Goal: Answer question/provide support: Share knowledge or assist other users

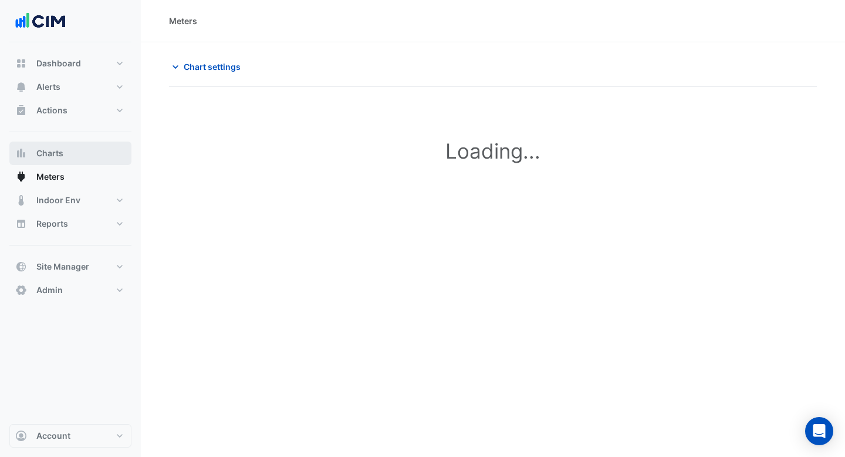
click at [36, 159] on button "Charts" at bounding box center [70, 152] width 122 height 23
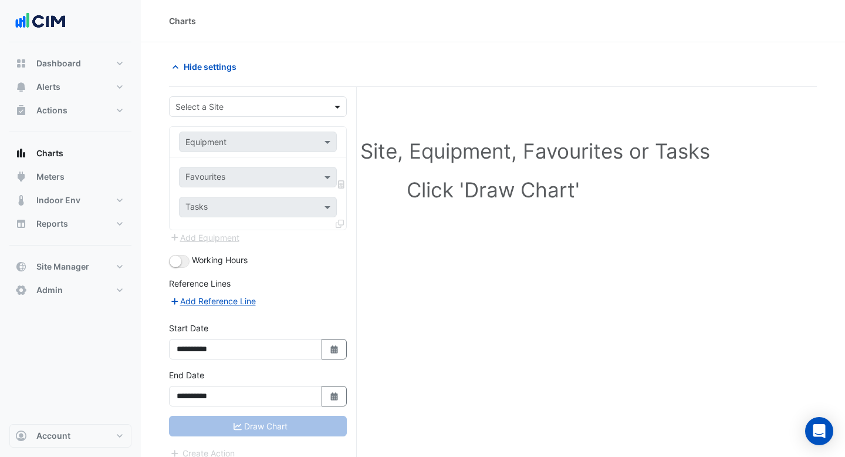
click at [336, 109] on span at bounding box center [339, 106] width 15 height 12
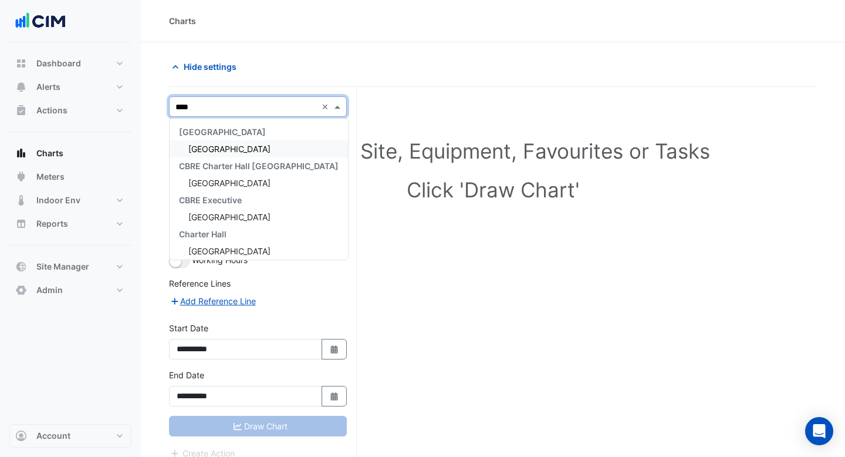
type input "*****"
click at [278, 143] on div "[GEOGRAPHIC_DATA]" at bounding box center [259, 148] width 178 height 17
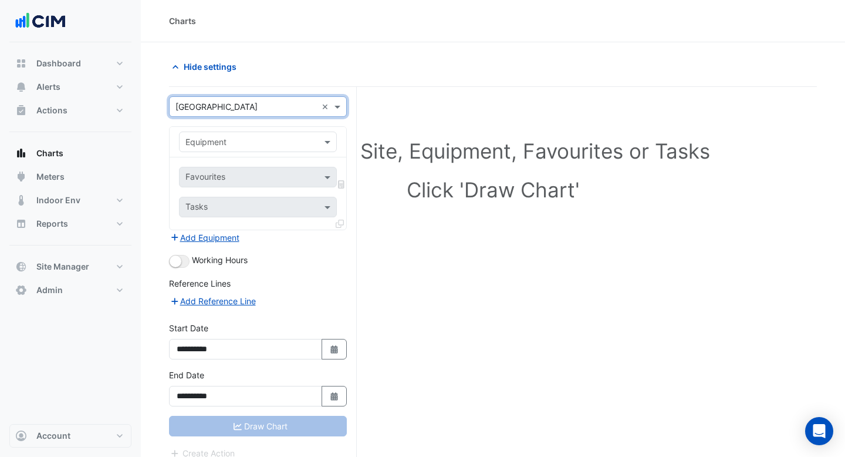
click at [278, 143] on input "text" at bounding box center [245, 142] width 121 height 12
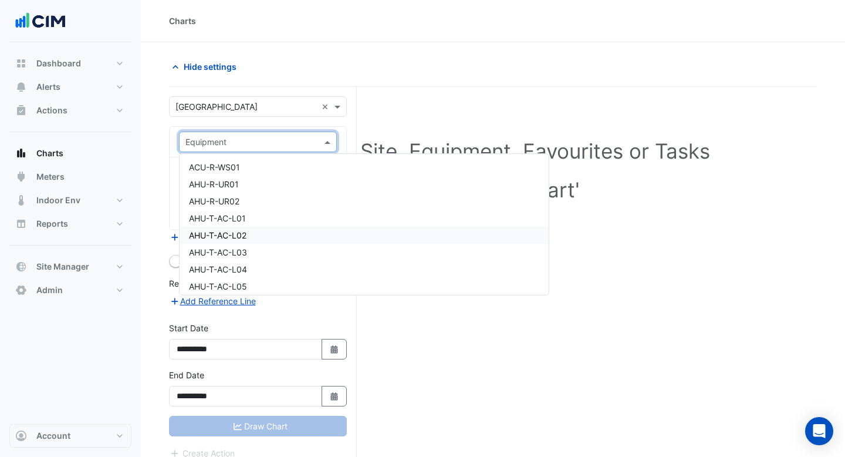
click at [258, 236] on div "AHU-T-AC-L02" at bounding box center [364, 234] width 369 height 17
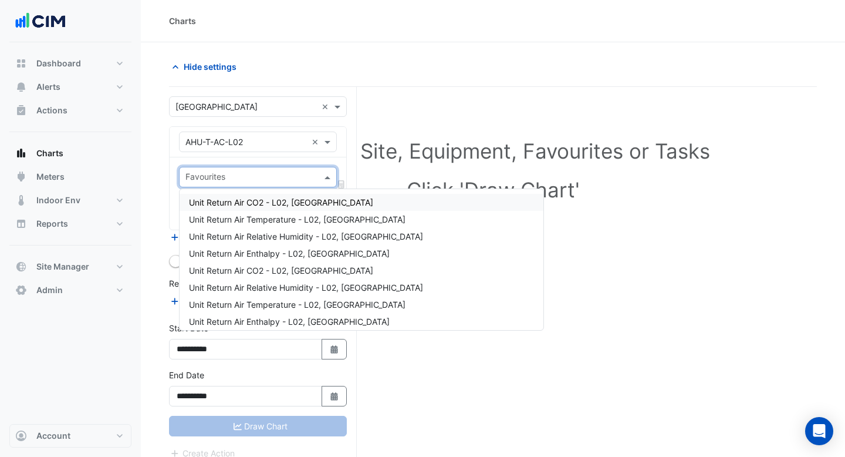
click at [329, 178] on span at bounding box center [329, 177] width 15 height 12
click at [271, 241] on div "Unit Return Air Relative Humidity - L02, [GEOGRAPHIC_DATA]" at bounding box center [362, 236] width 364 height 17
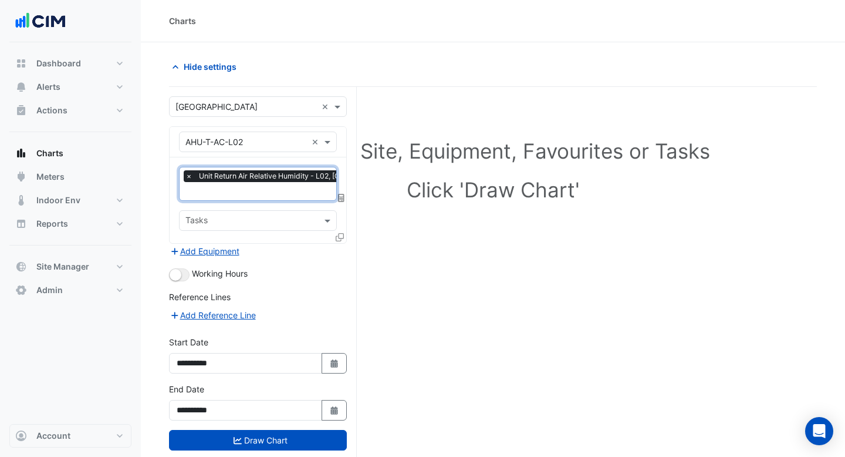
click at [249, 194] on input "text" at bounding box center [297, 192] width 225 height 12
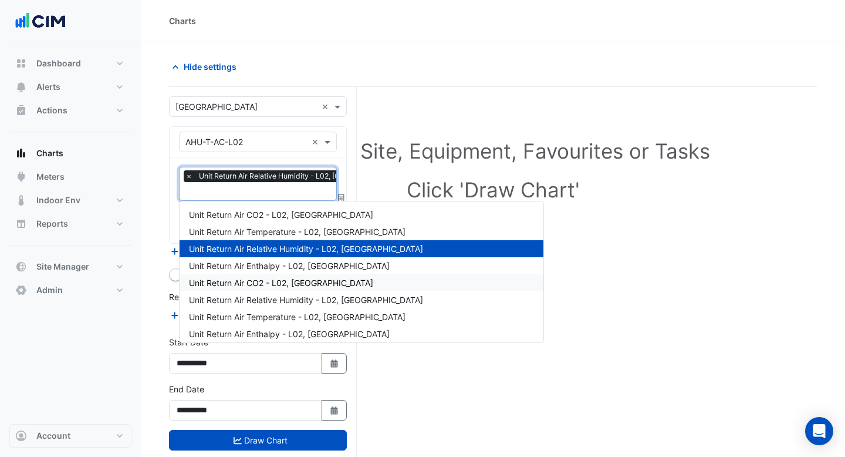
click at [245, 288] on div "Unit Return Air CO2 - L02, [GEOGRAPHIC_DATA]" at bounding box center [362, 282] width 364 height 17
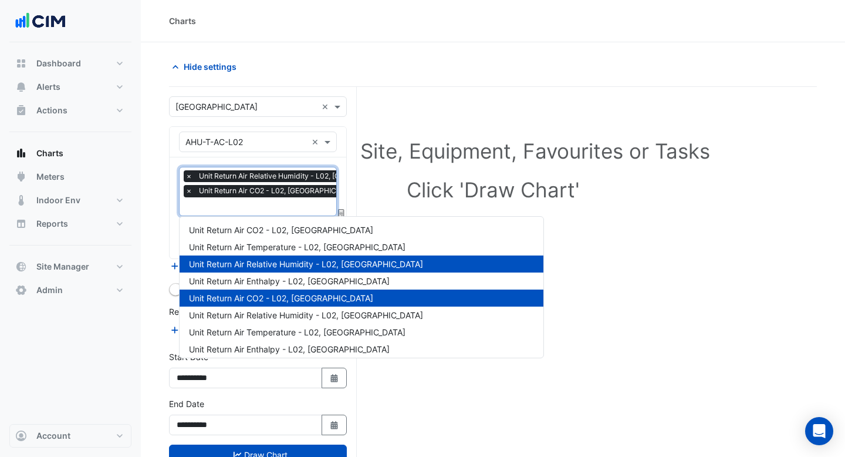
click at [232, 205] on input "text" at bounding box center [297, 207] width 225 height 12
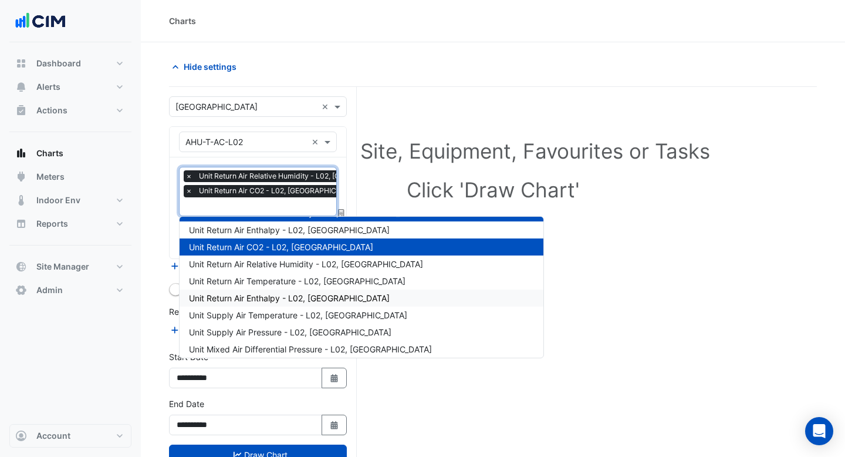
click at [244, 296] on span "Unit Return Air Enthalpy - L02, [GEOGRAPHIC_DATA]" at bounding box center [289, 298] width 201 height 10
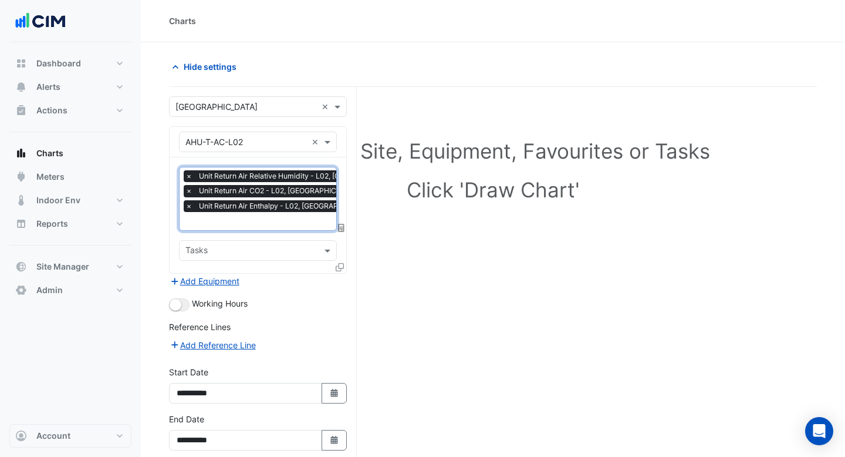
click at [229, 222] on input "text" at bounding box center [297, 222] width 225 height 12
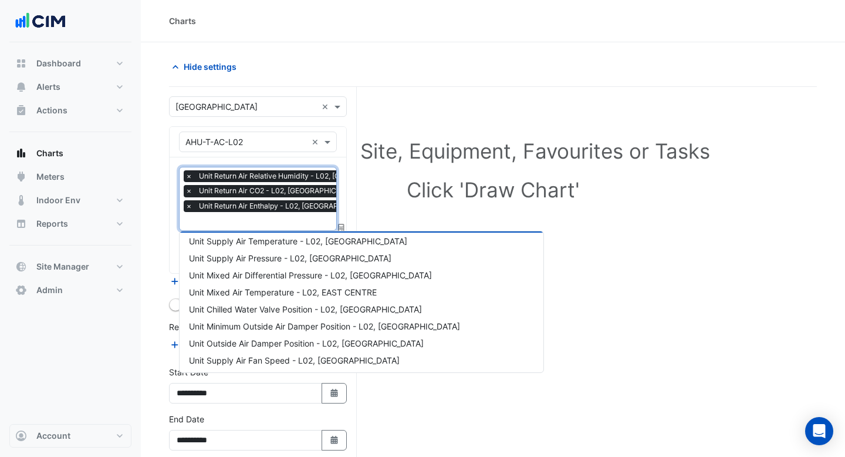
scroll to position [154, 0]
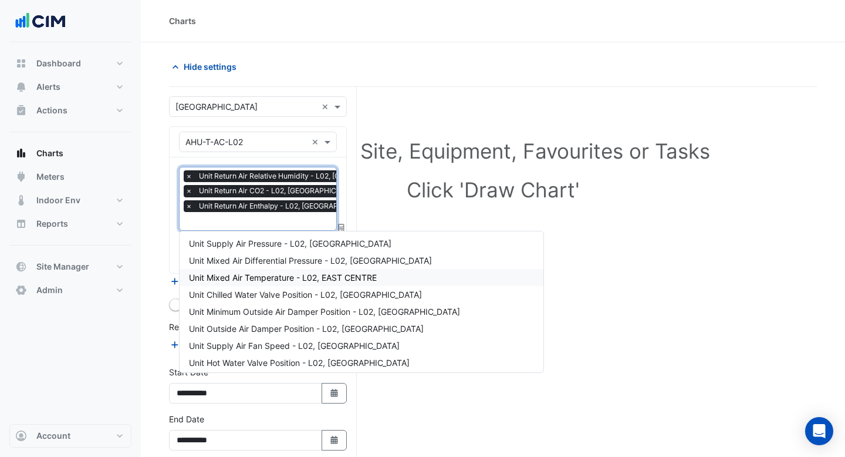
click at [268, 274] on span "Unit Mixed Air Temperature - L02, EAST CENTRE" at bounding box center [283, 277] width 188 height 10
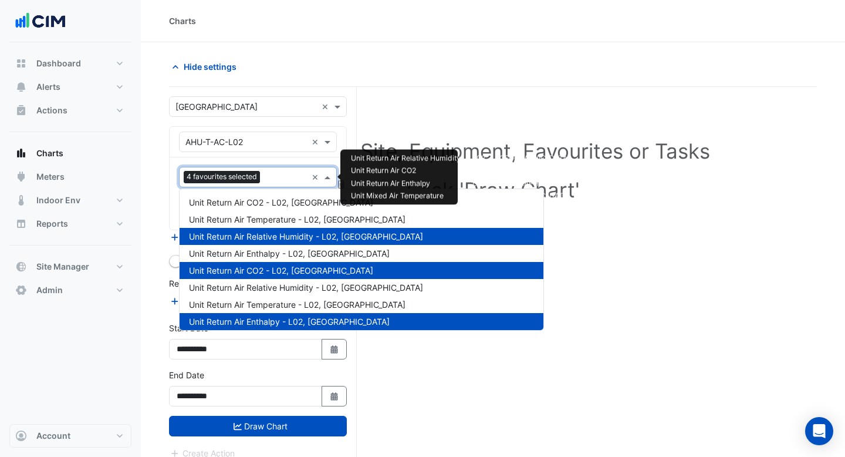
click at [269, 182] on input "text" at bounding box center [286, 178] width 42 height 12
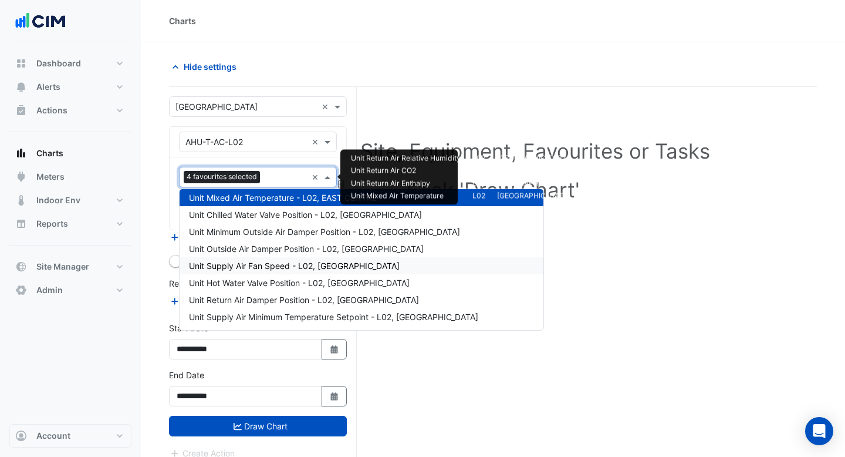
click at [265, 263] on span "Unit Supply Air Fan Speed - L02, [GEOGRAPHIC_DATA]" at bounding box center [294, 266] width 211 height 10
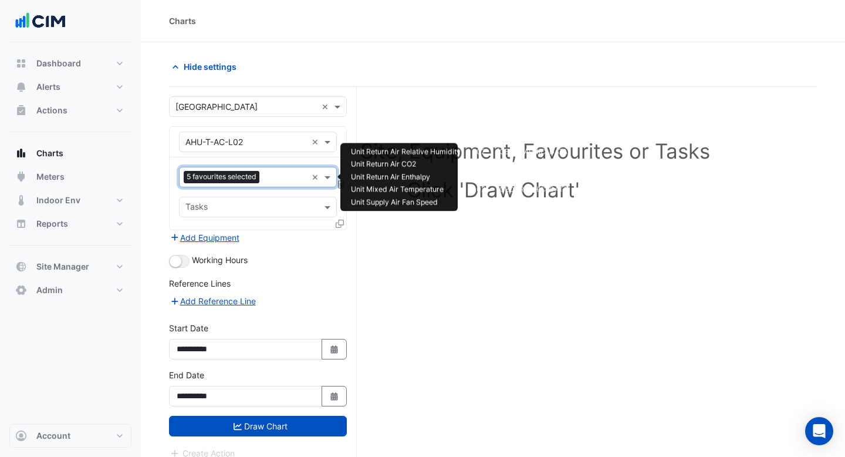
click at [269, 181] on input "text" at bounding box center [285, 178] width 43 height 12
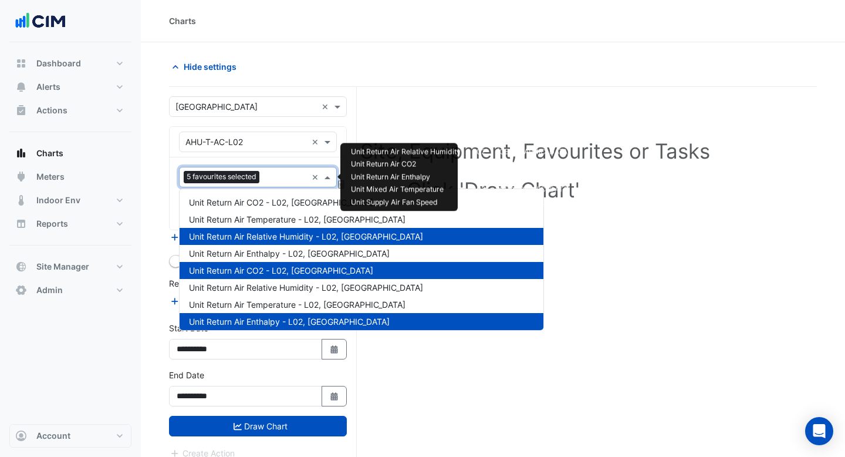
scroll to position [260, 0]
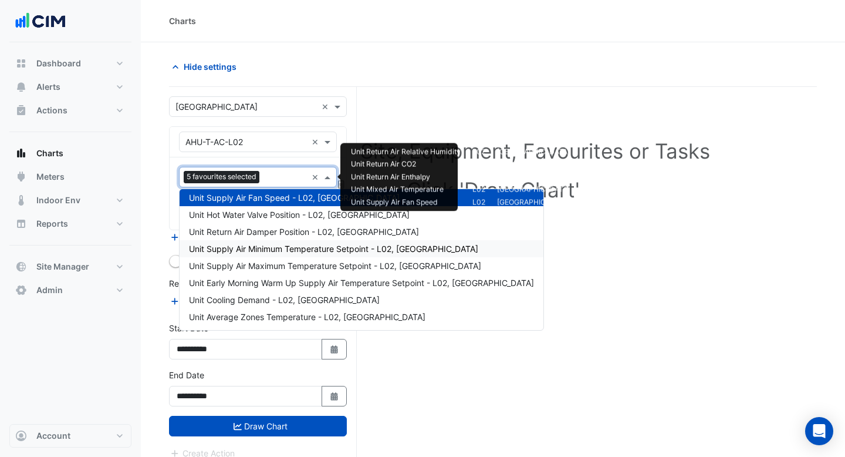
click at [269, 248] on span "Unit Supply Air Minimum Temperature Setpoint - L02, [GEOGRAPHIC_DATA]" at bounding box center [333, 249] width 289 height 10
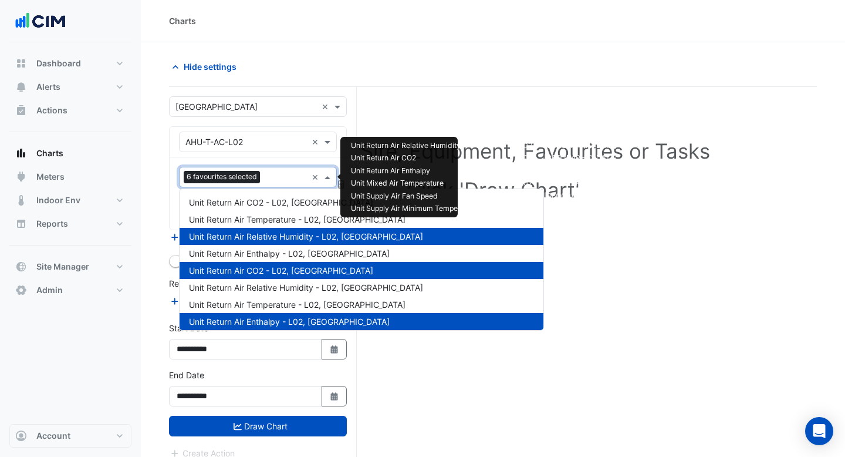
click at [268, 181] on input "text" at bounding box center [286, 178] width 42 height 12
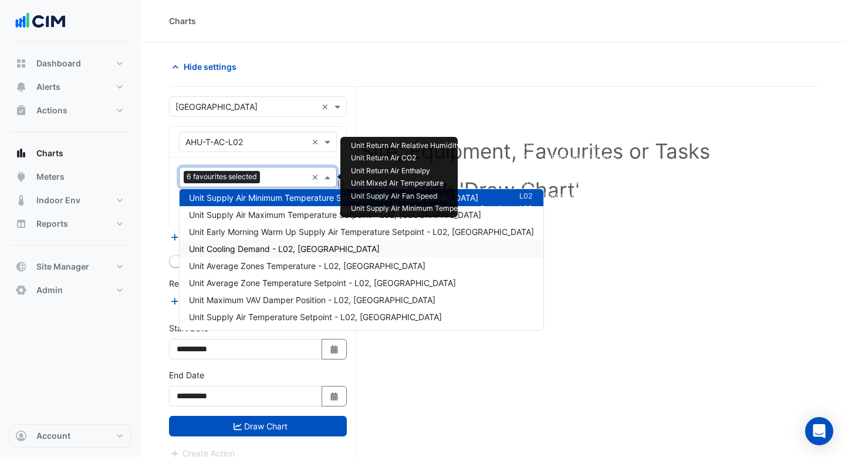
click at [267, 245] on span "Unit Cooling Demand - L02, [GEOGRAPHIC_DATA]" at bounding box center [284, 249] width 191 height 10
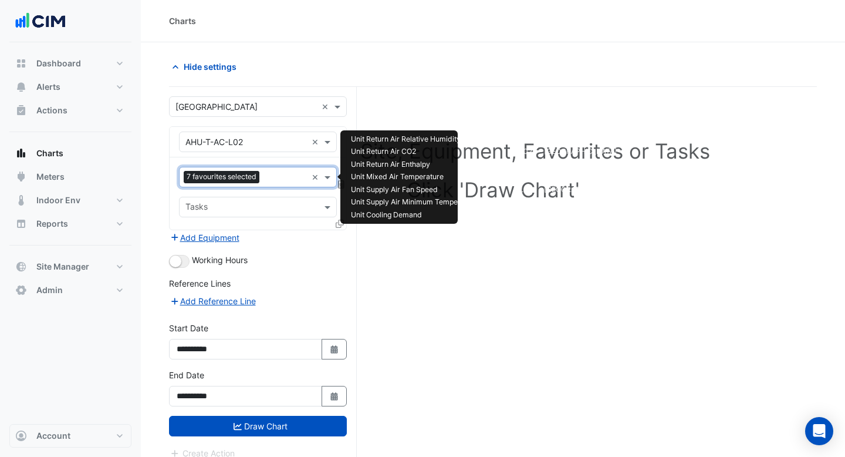
click at [268, 181] on input "text" at bounding box center [285, 178] width 43 height 12
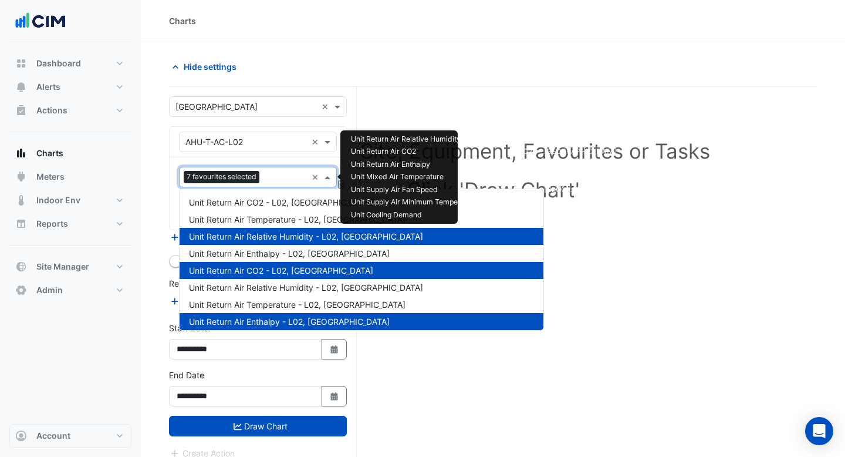
scroll to position [362, 0]
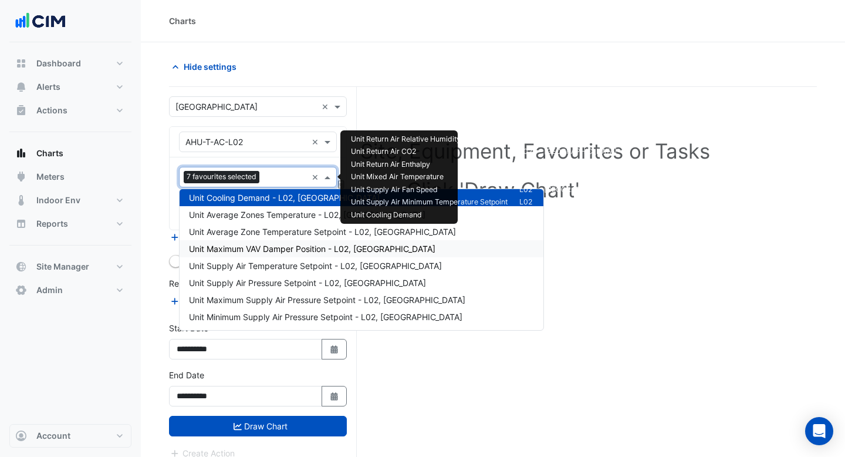
click at [271, 256] on div "Unit Maximum VAV Damper Position - L02, [GEOGRAPHIC_DATA]" at bounding box center [362, 248] width 364 height 17
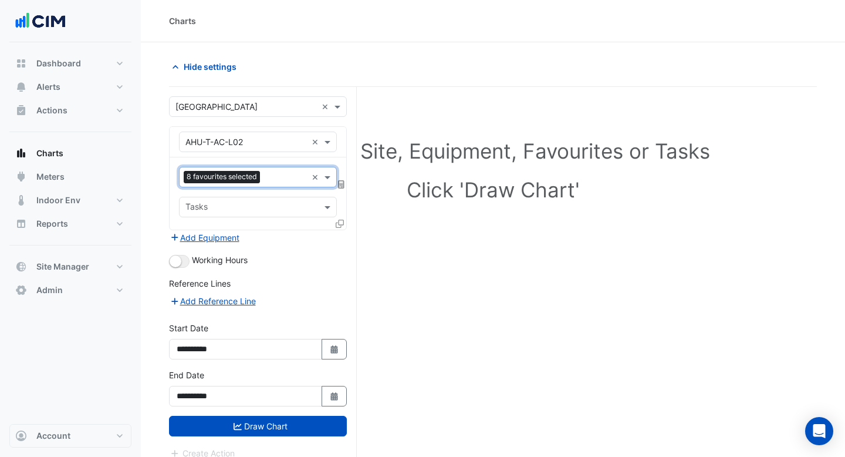
click at [271, 178] on input "text" at bounding box center [286, 178] width 42 height 12
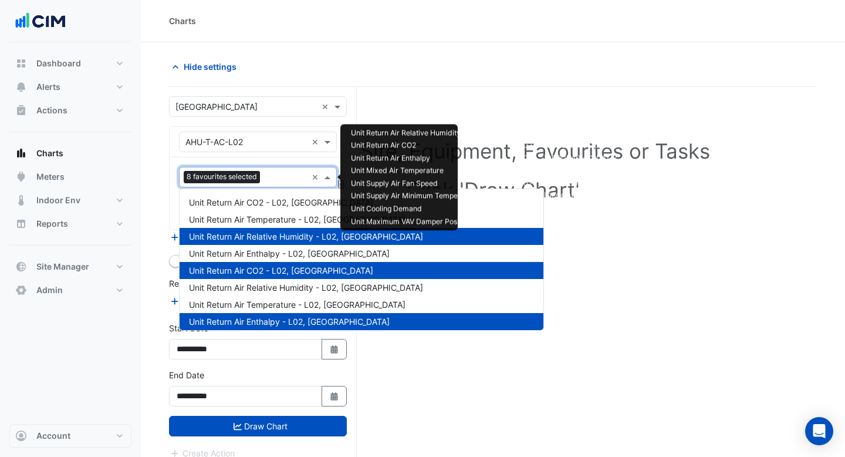
scroll to position [413, 0]
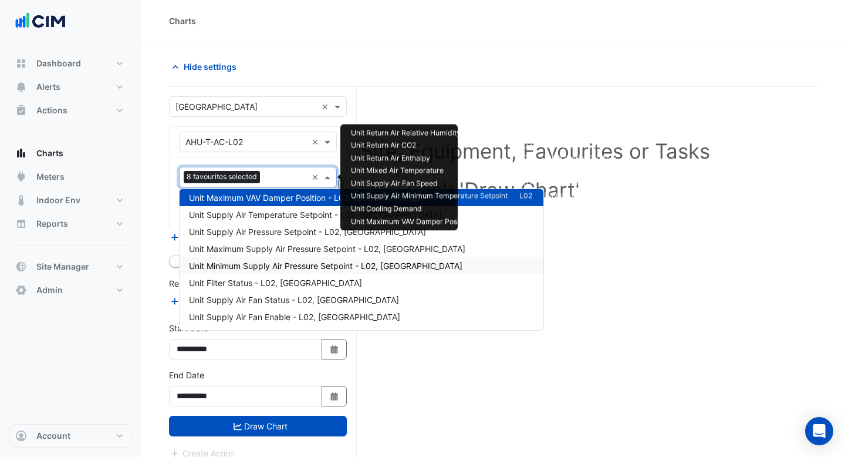
click at [270, 262] on span "Unit Minimum Supply Air Pressure Setpoint - L02, [GEOGRAPHIC_DATA]" at bounding box center [325, 266] width 273 height 10
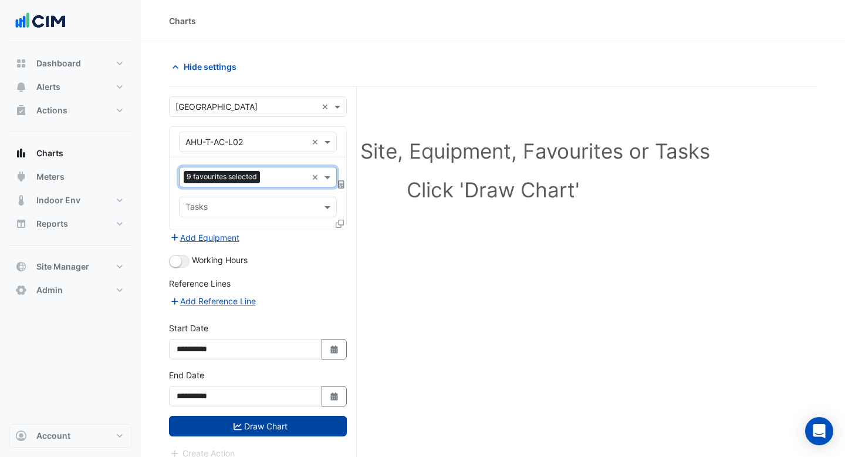
click at [244, 424] on button "Draw Chart" at bounding box center [258, 425] width 178 height 21
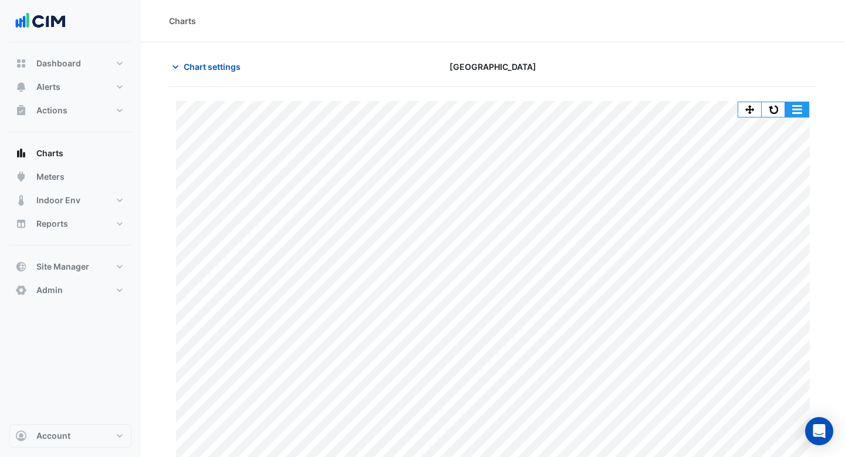
click at [803, 105] on button "button" at bounding box center [796, 109] width 23 height 15
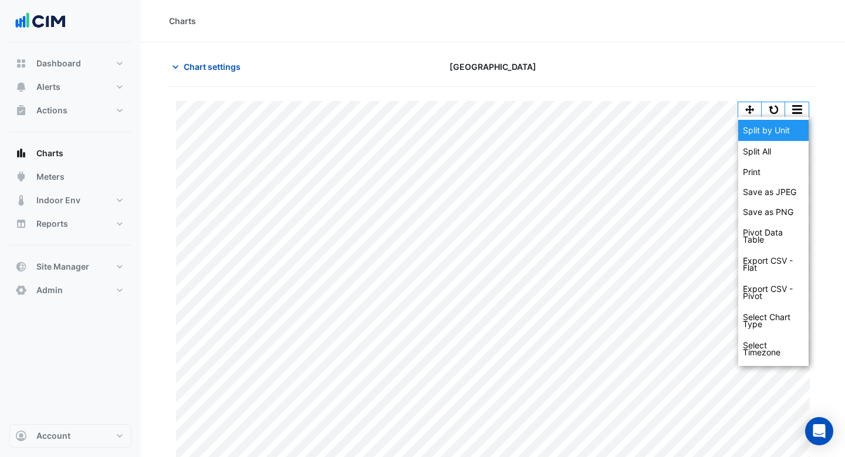
click at [782, 135] on div "Split by Unit" at bounding box center [773, 130] width 70 height 21
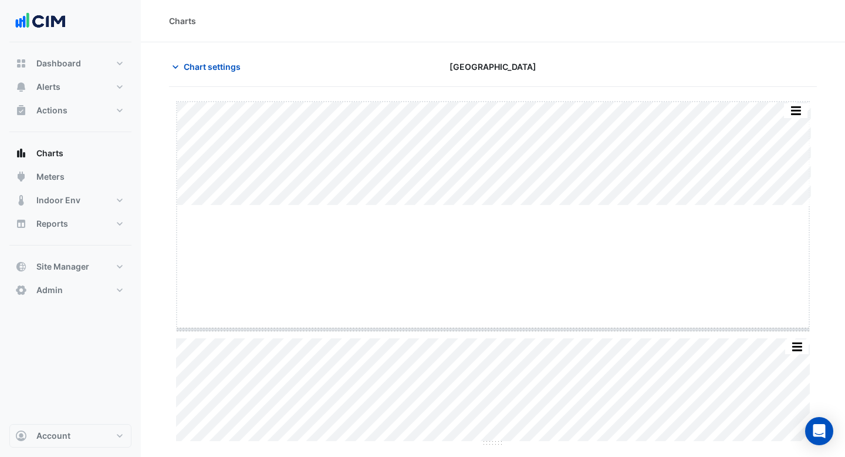
drag, startPoint x: 488, startPoint y: 204, endPoint x: 491, endPoint y: 332, distance: 128.5
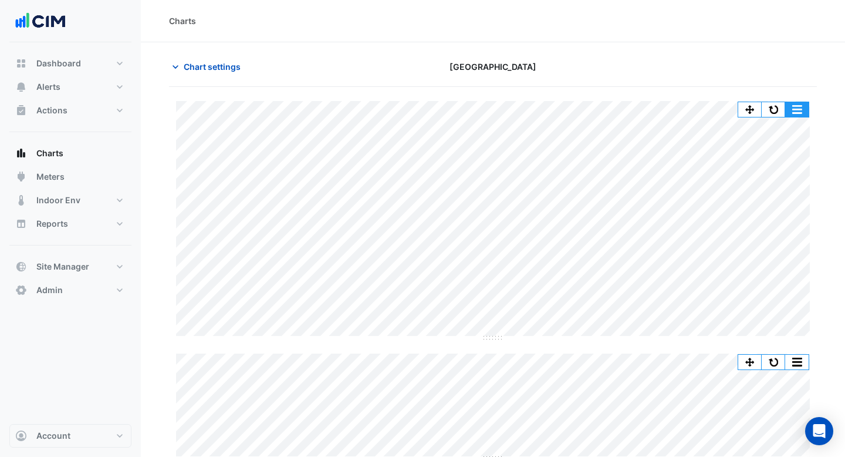
click at [796, 104] on button "button" at bounding box center [796, 109] width 23 height 15
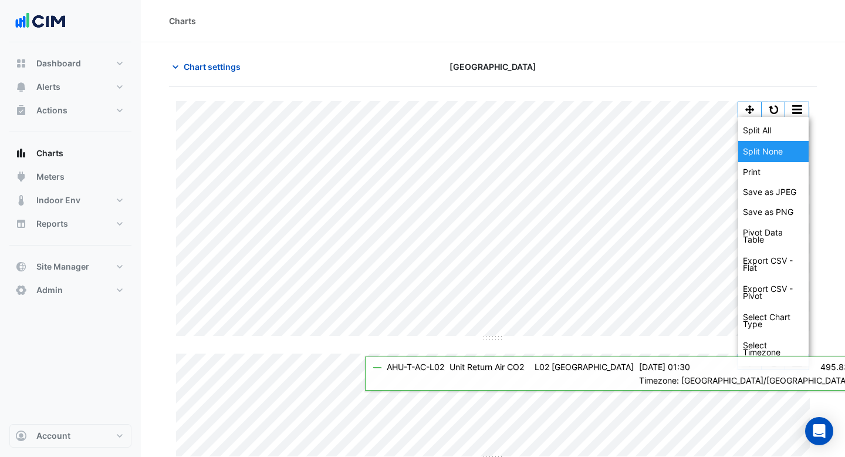
click at [782, 155] on div "Split None" at bounding box center [773, 151] width 70 height 21
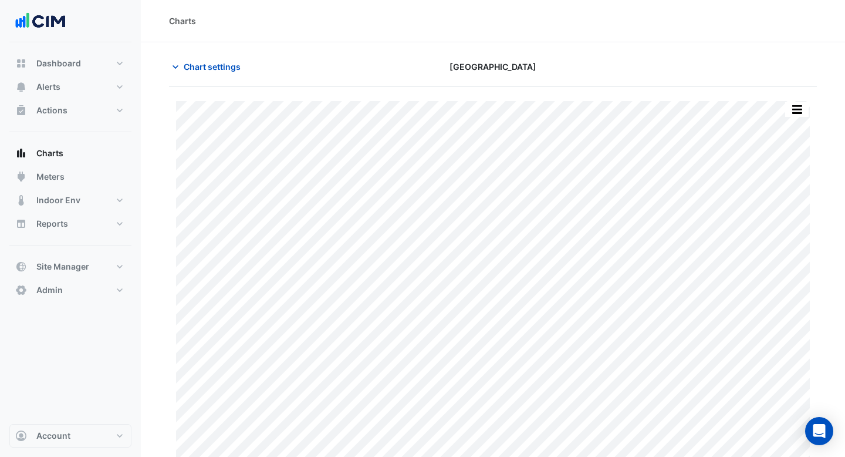
click at [282, 41] on div "Charts" at bounding box center [493, 21] width 704 height 42
click at [191, 65] on span "Chart settings" at bounding box center [212, 66] width 57 height 12
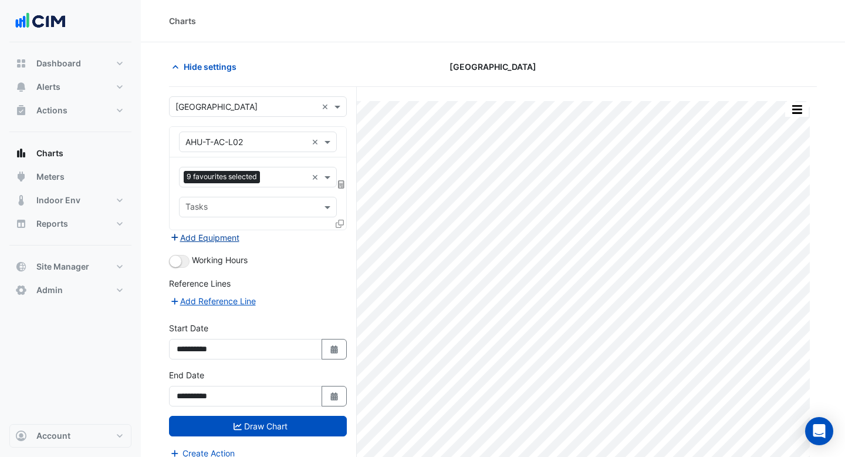
click at [207, 239] on button "Add Equipment" at bounding box center [204, 237] width 71 height 13
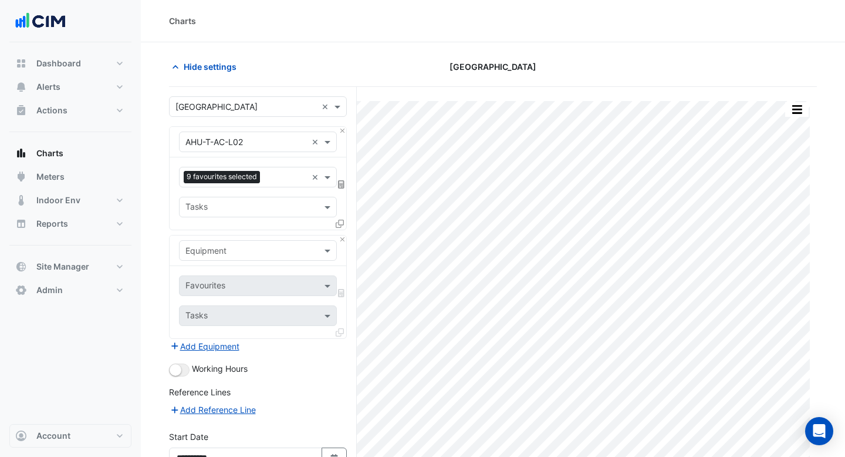
click at [208, 245] on input "text" at bounding box center [245, 251] width 121 height 12
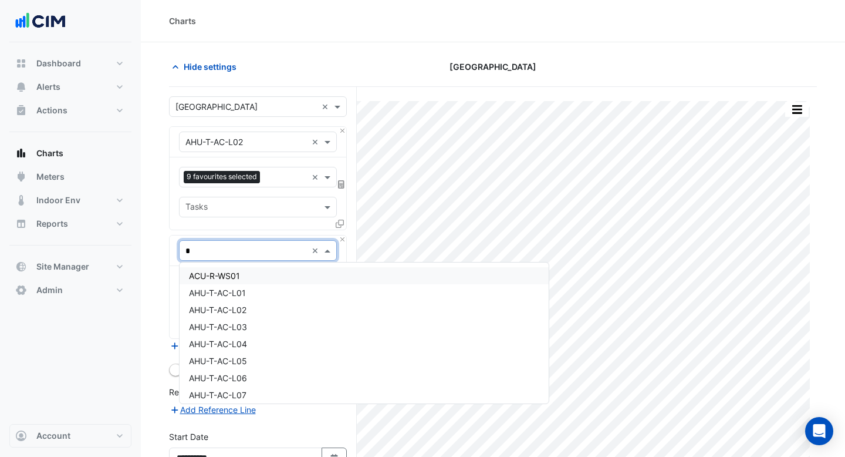
type input "**"
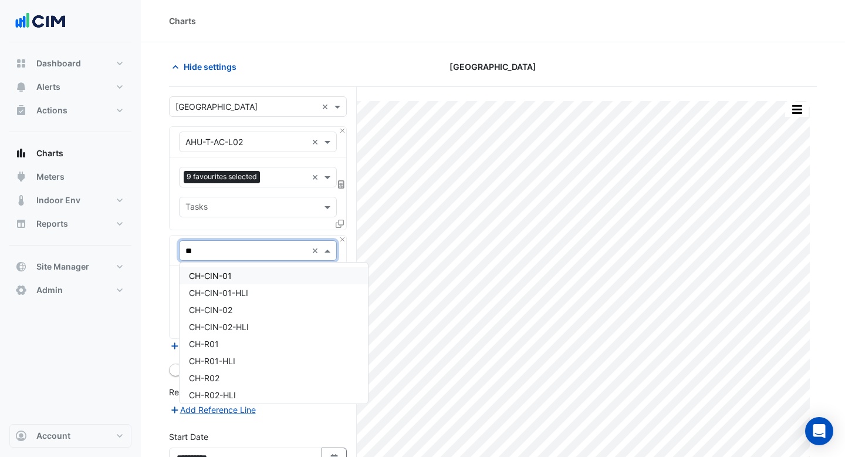
click at [214, 283] on div "CH-CIN-01" at bounding box center [274, 275] width 188 height 17
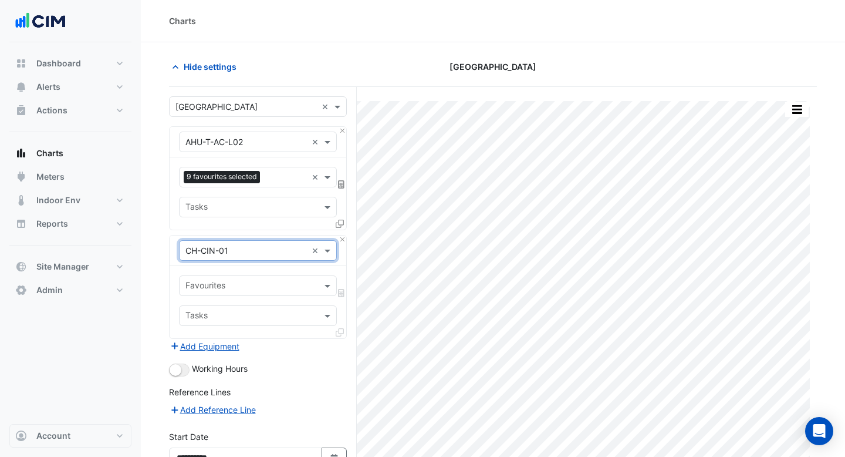
click at [280, 286] on input "text" at bounding box center [250, 286] width 131 height 12
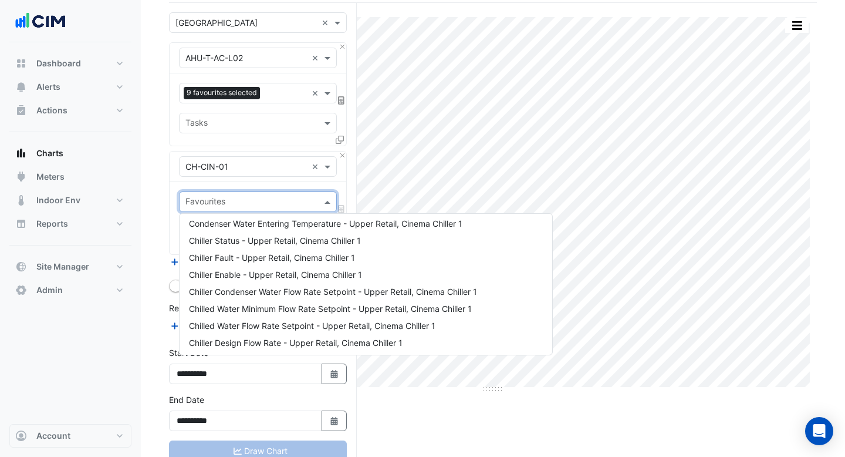
scroll to position [62, 0]
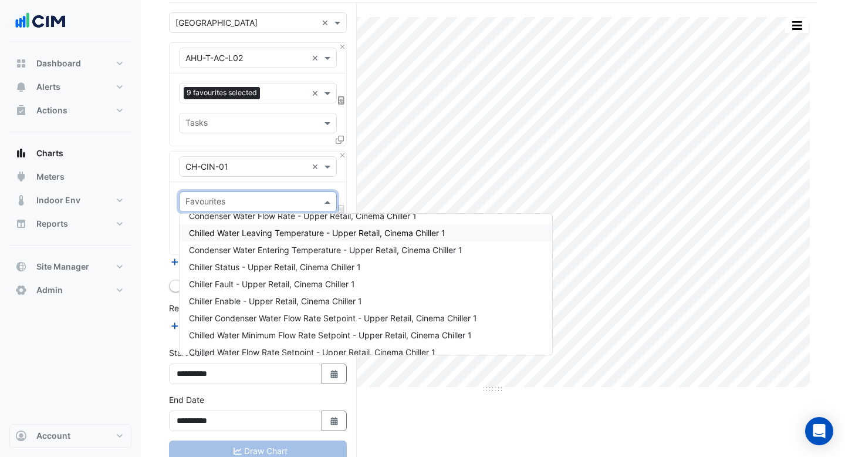
click at [267, 232] on span "Chilled Water Leaving Temperature - Upper Retail, Cinema Chiller 1" at bounding box center [317, 233] width 256 height 10
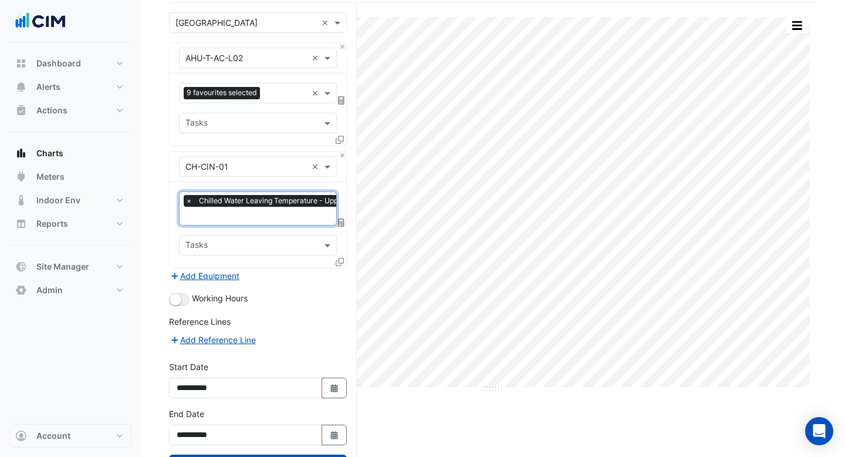
click at [261, 217] on input "text" at bounding box center [307, 217] width 244 height 12
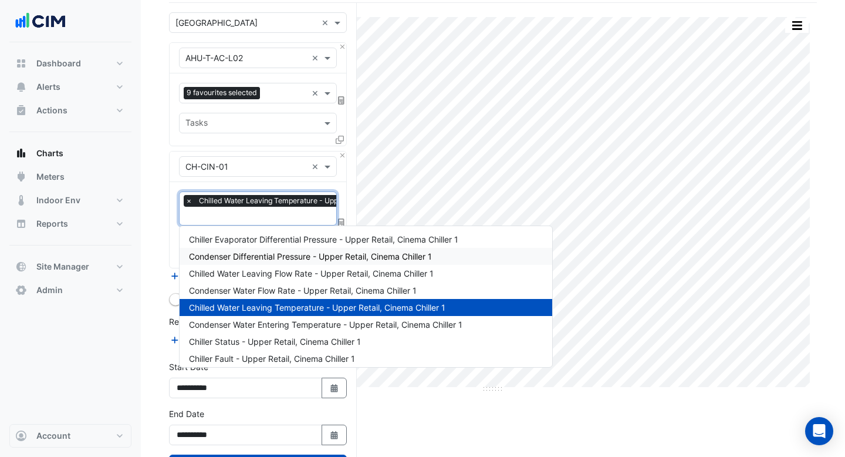
click at [259, 260] on span "Condenser Differential Pressure - Upper Retail, Cinema Chiller 1" at bounding box center [310, 256] width 243 height 10
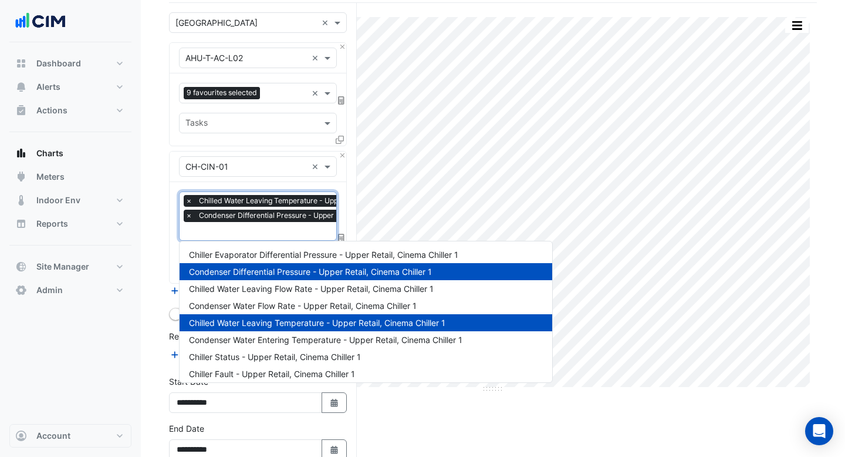
click at [236, 231] on input "text" at bounding box center [307, 232] width 244 height 12
click at [252, 354] on span "Chiller Status - Upper Retail, Cinema Chiller 1" at bounding box center [275, 356] width 172 height 10
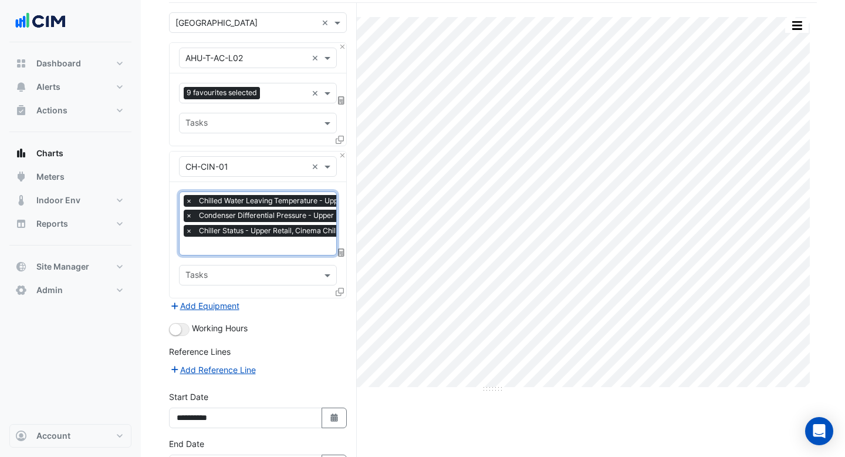
click at [245, 245] on input "text" at bounding box center [307, 247] width 244 height 12
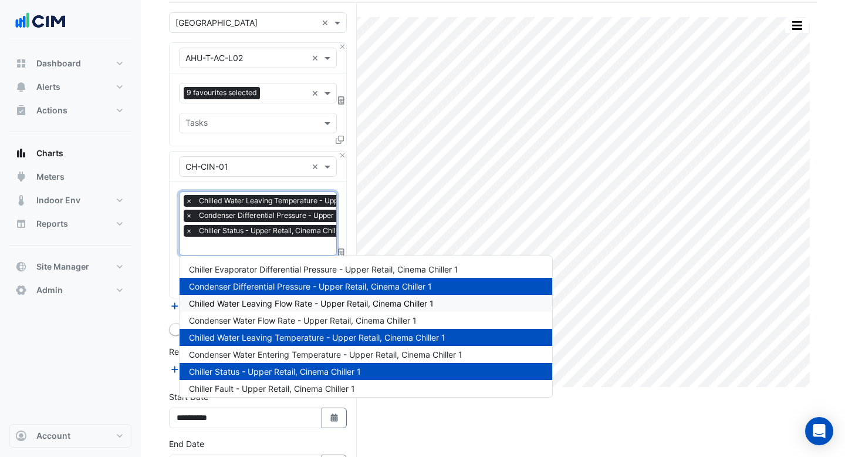
scroll to position [59, 0]
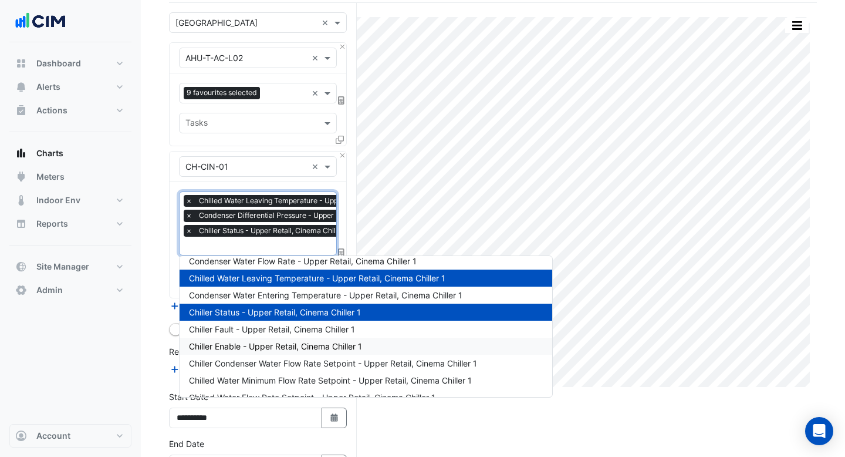
click at [254, 343] on span "Chiller Enable - Upper Retail, Cinema Chiller 1" at bounding box center [275, 346] width 173 height 10
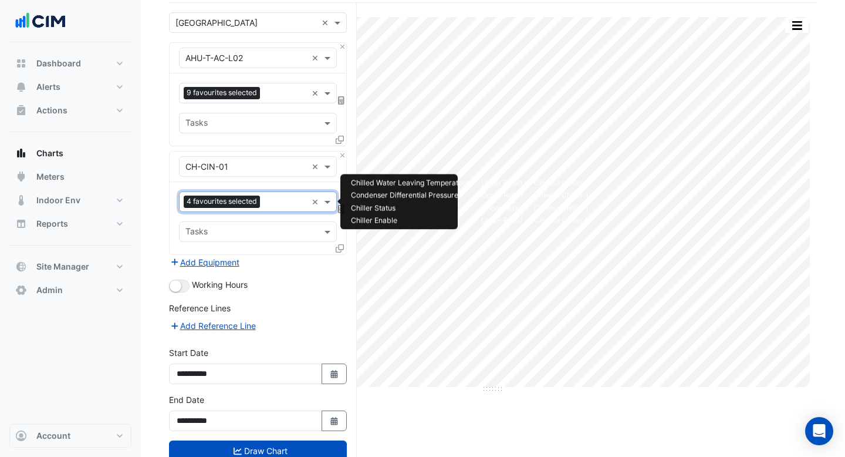
click at [277, 198] on input "text" at bounding box center [286, 203] width 42 height 12
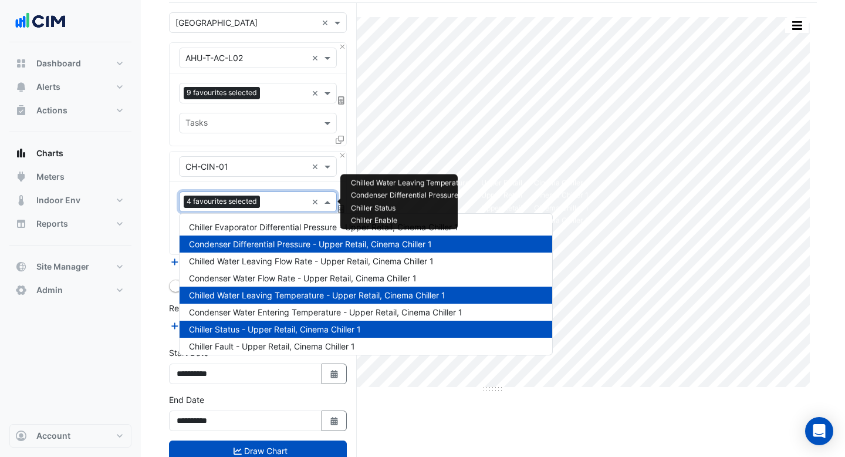
scroll to position [141, 0]
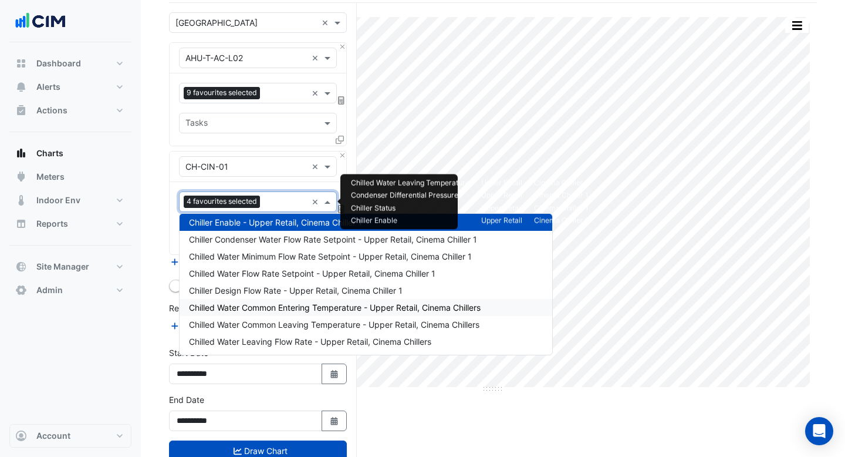
click at [274, 303] on span "Chilled Water Common Entering Temperature - Upper Retail, Cinema Chillers" at bounding box center [335, 307] width 292 height 10
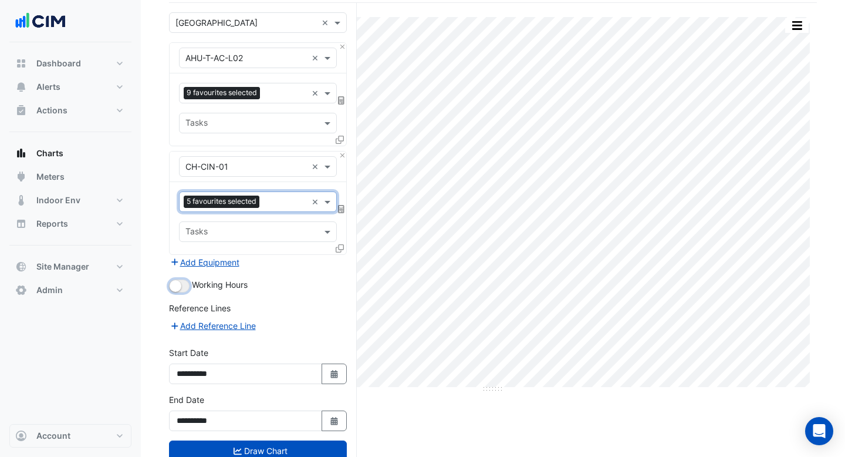
click at [188, 286] on button "button" at bounding box center [179, 285] width 21 height 13
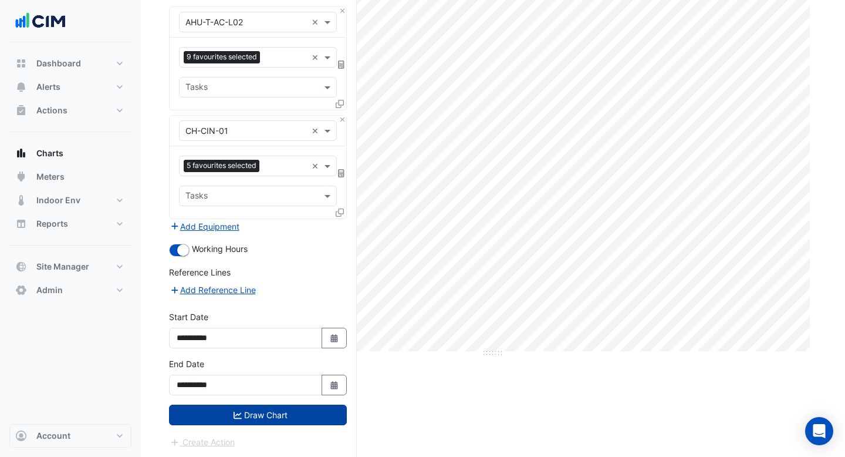
click at [272, 420] on button "Draw Chart" at bounding box center [258, 414] width 178 height 21
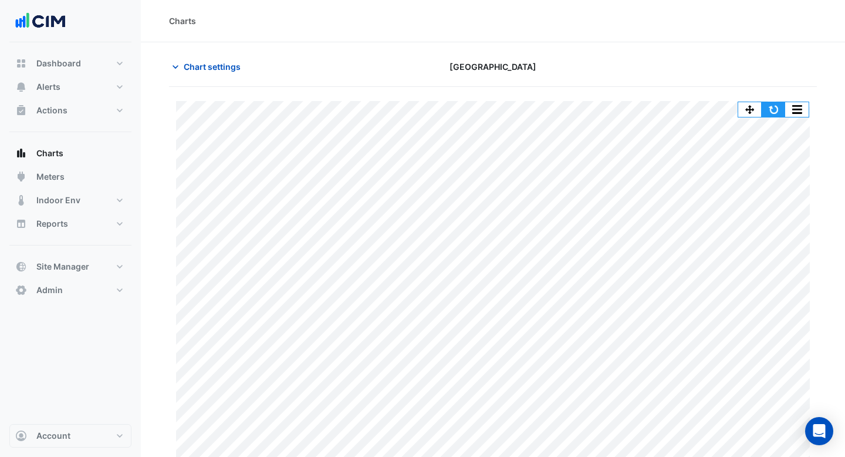
click at [768, 107] on button "button" at bounding box center [773, 109] width 23 height 15
click at [66, 81] on button "Alerts" at bounding box center [70, 86] width 122 height 23
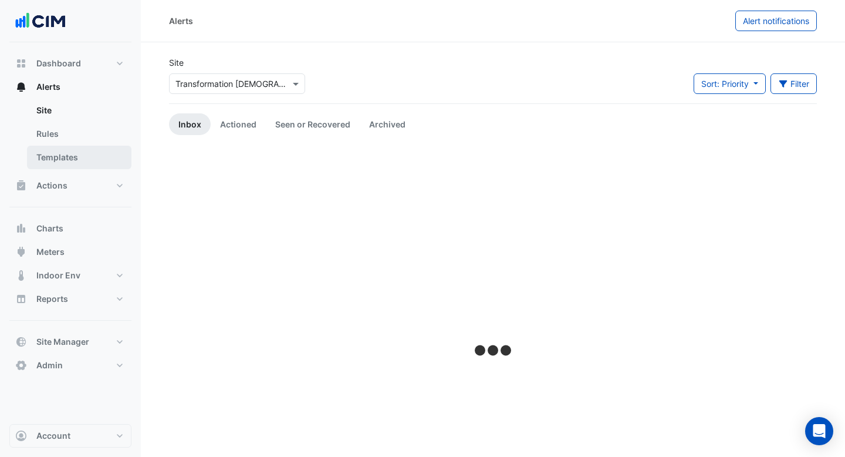
click at [73, 153] on link "Templates" at bounding box center [79, 157] width 104 height 23
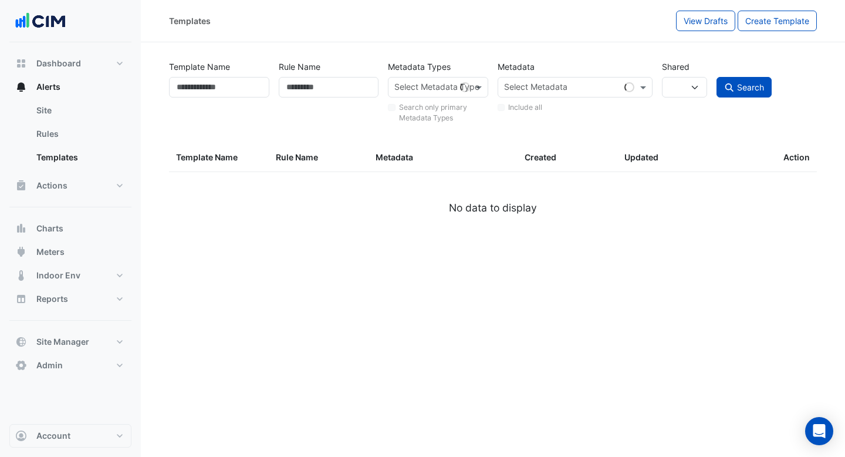
select select
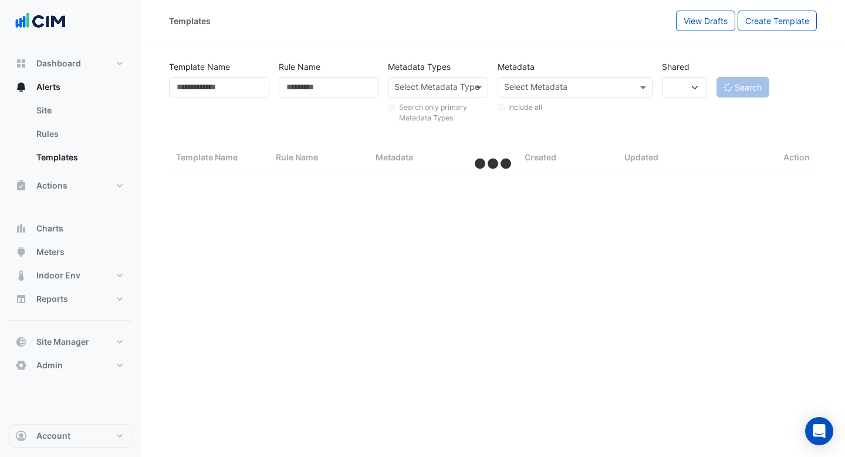
select select "***"
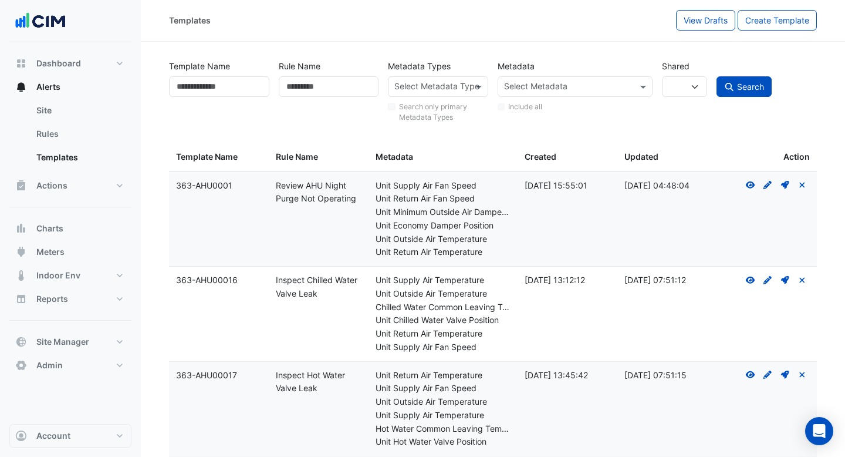
scroll to position [138, 0]
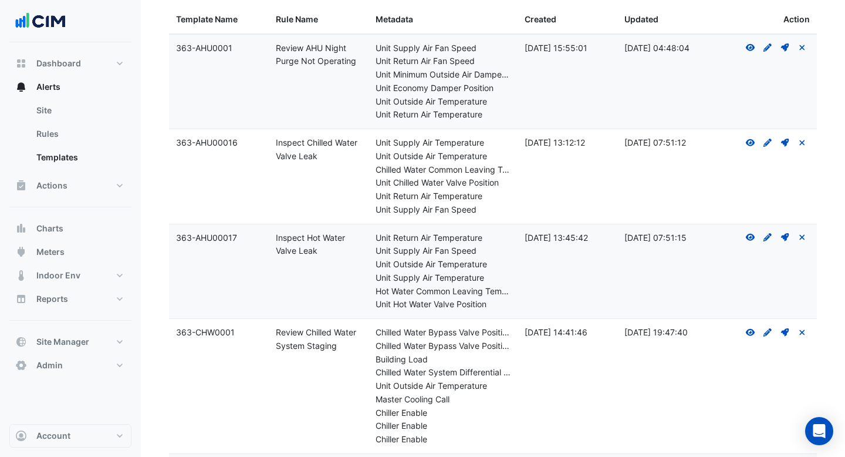
drag, startPoint x: 322, startPoint y: 160, endPoint x: 274, endPoint y: 145, distance: 50.3
click at [274, 145] on datatable-body-cell "Rule Name: Inspect Chilled Water Valve Leak" at bounding box center [319, 176] width 100 height 94
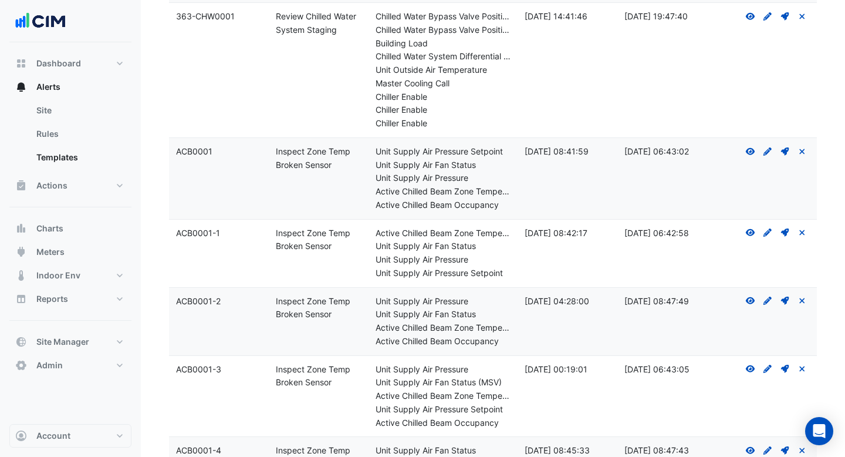
scroll to position [552, 0]
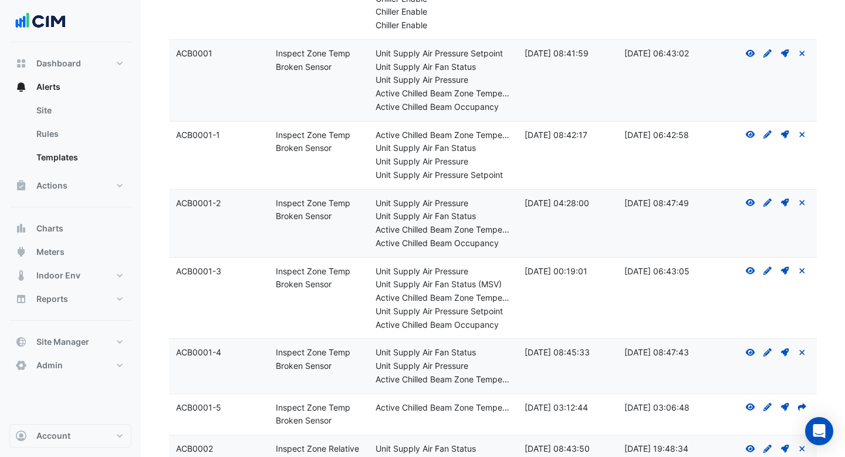
drag, startPoint x: 335, startPoint y: 148, endPoint x: 275, endPoint y: 137, distance: 61.0
click at [275, 137] on datatable-body-cell "Rule Name: Inspect Zone Temp Broken Sensor" at bounding box center [319, 154] width 100 height 67
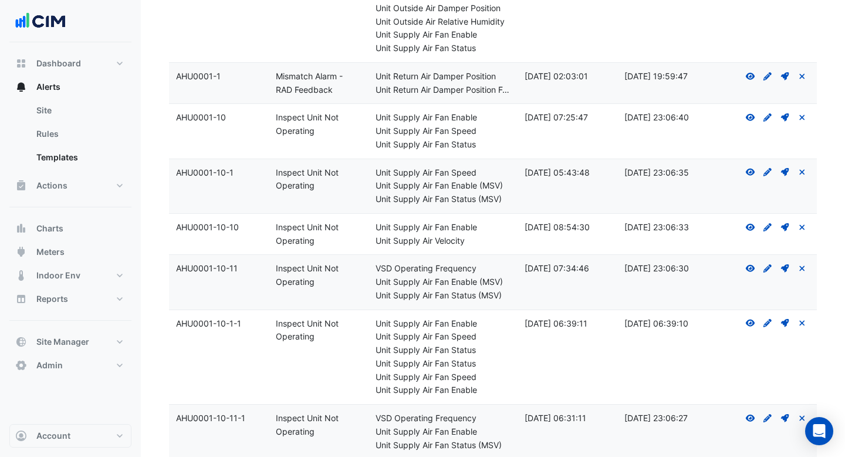
scroll to position [2045, 0]
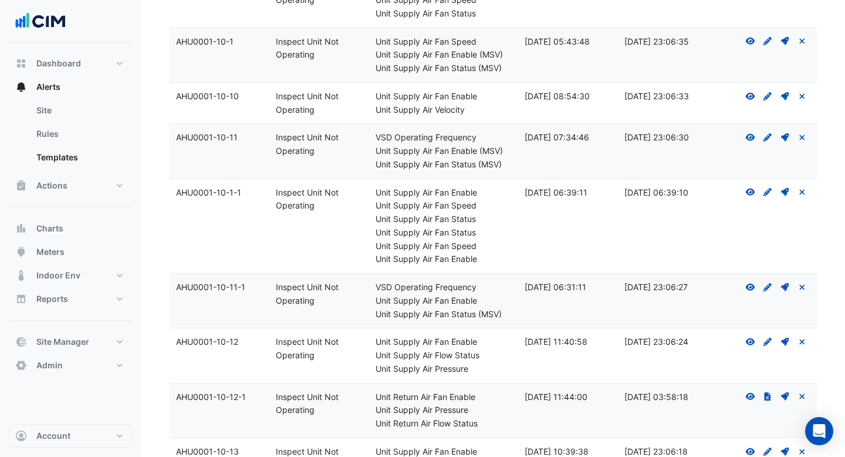
drag, startPoint x: 316, startPoint y: 206, endPoint x: 276, endPoint y: 195, distance: 41.3
click at [276, 195] on div "Rule Name: Inspect Unit Not Operating" at bounding box center [319, 199] width 86 height 27
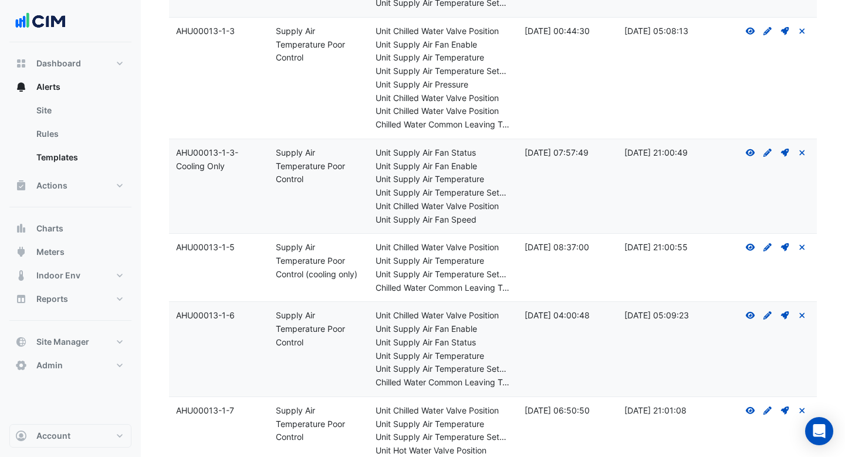
scroll to position [7422, 0]
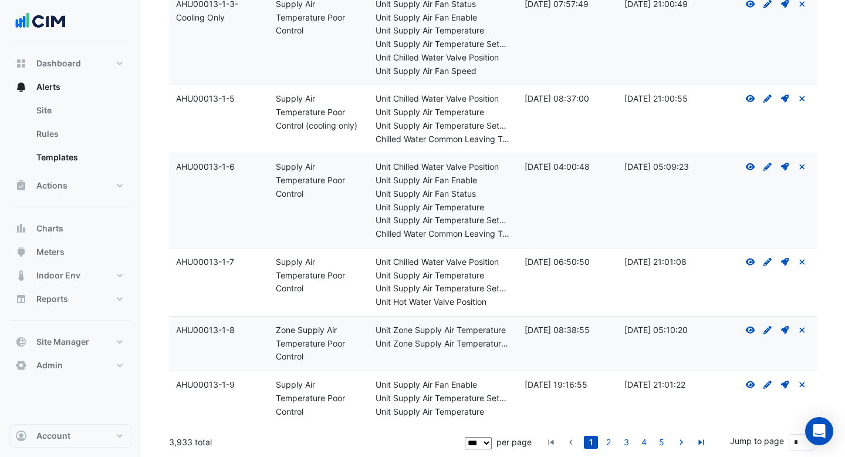
drag, startPoint x: 194, startPoint y: 441, endPoint x: 168, endPoint y: 441, distance: 25.8
drag, startPoint x: 212, startPoint y: 437, endPoint x: 165, endPoint y: 437, distance: 46.4
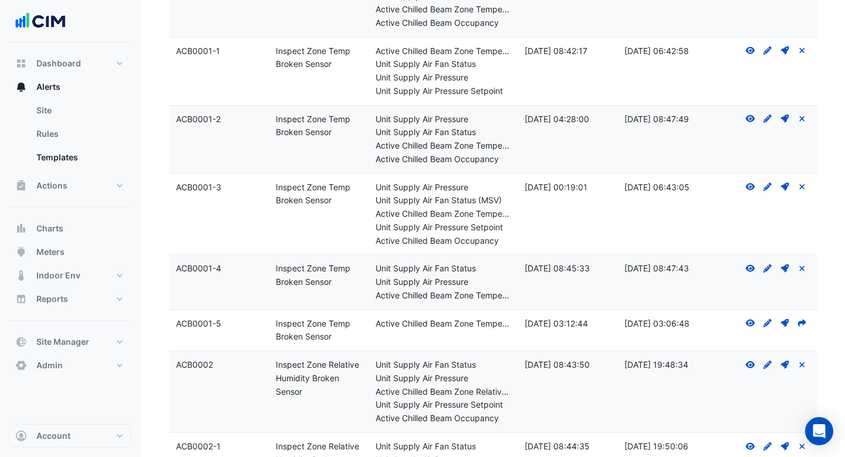
scroll to position [632, 0]
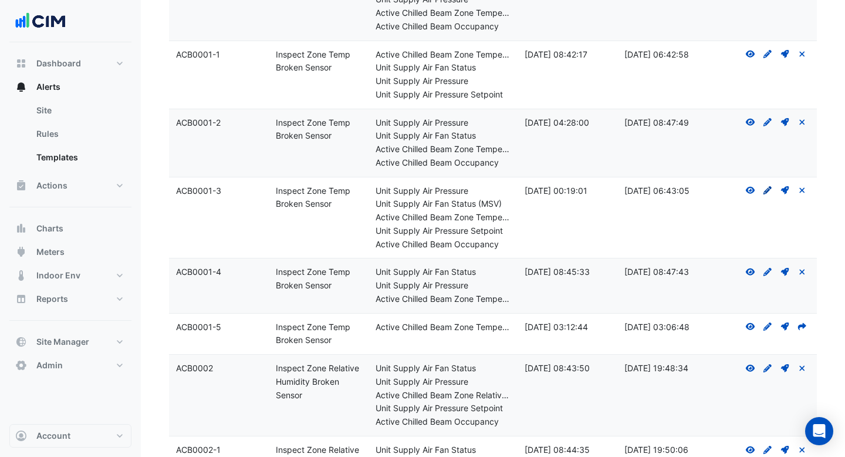
click at [767, 190] on icon at bounding box center [767, 190] width 8 height 8
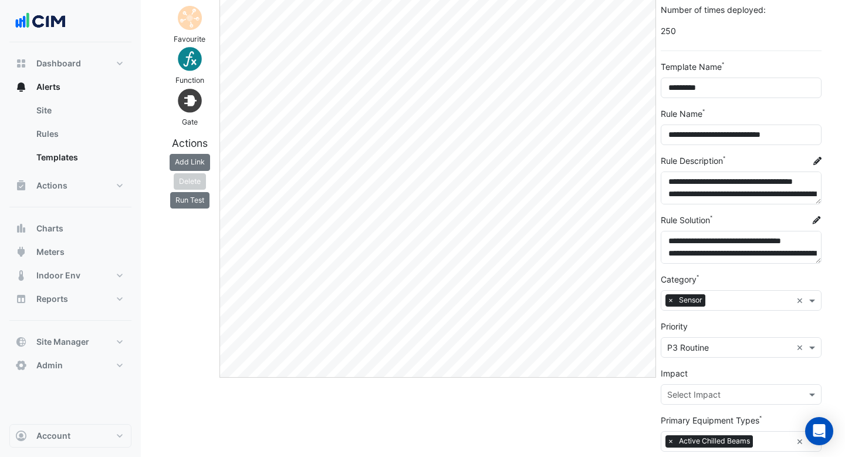
scroll to position [70, 0]
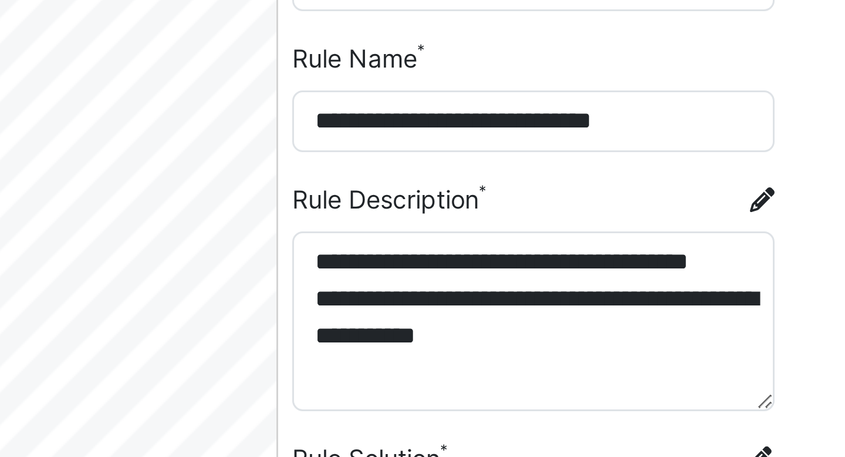
drag, startPoint x: 816, startPoint y: 200, endPoint x: 811, endPoint y: 226, distance: 27.4
click at [811, 226] on textarea "**********" at bounding box center [741, 201] width 161 height 60
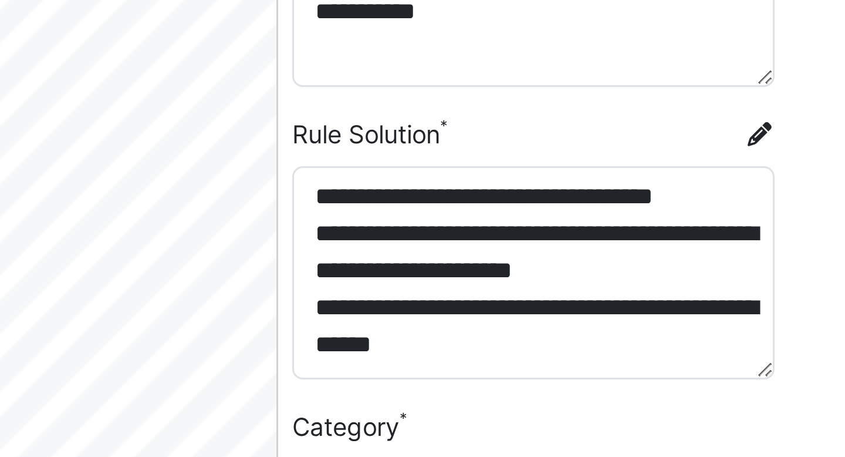
drag, startPoint x: 819, startPoint y: 287, endPoint x: 815, endPoint y: 324, distance: 37.8
click at [815, 324] on textarea "**********" at bounding box center [741, 292] width 161 height 71
drag, startPoint x: 818, startPoint y: 323, endPoint x: 818, endPoint y: 342, distance: 18.2
click at [818, 342] on textarea "**********" at bounding box center [741, 301] width 161 height 89
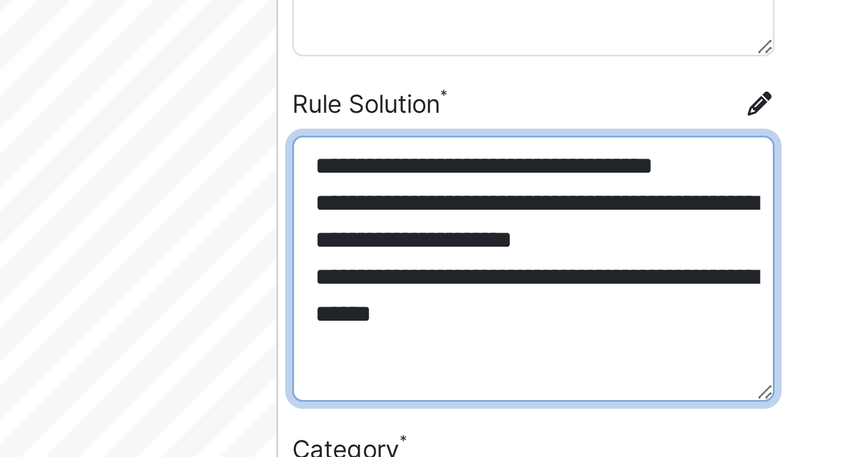
drag, startPoint x: 675, startPoint y: 265, endPoint x: 734, endPoint y: 268, distance: 58.7
click at [734, 268] on textarea "**********" at bounding box center [741, 301] width 161 height 89
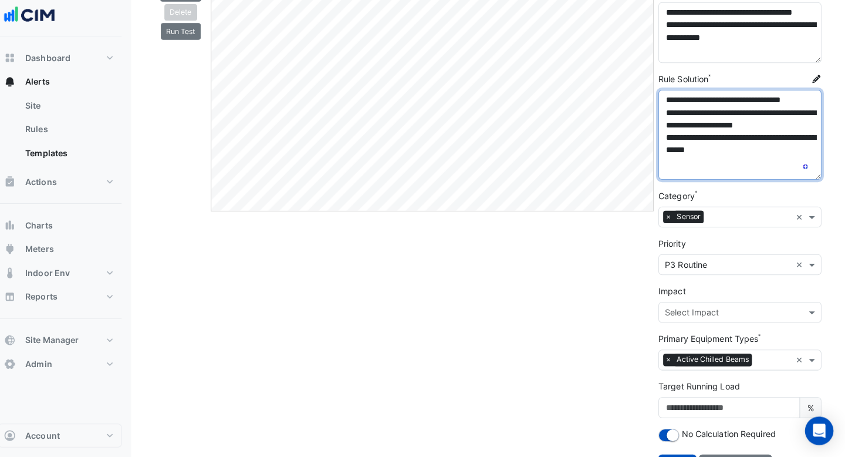
scroll to position [236, 0]
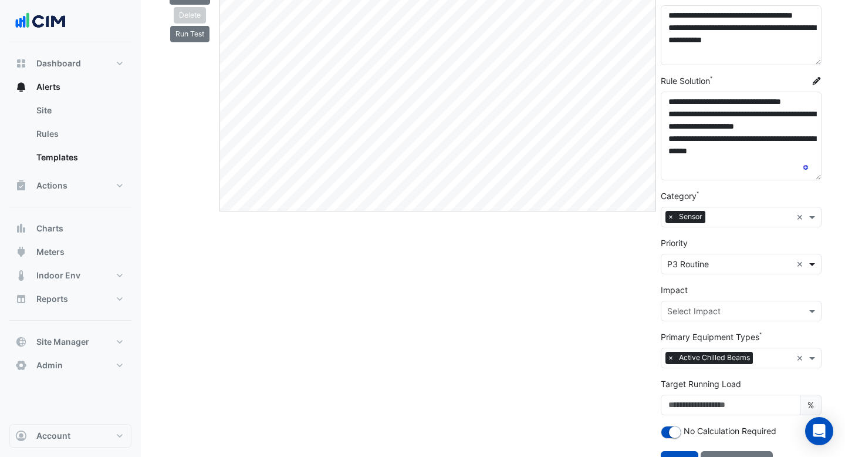
click at [817, 266] on span at bounding box center [813, 264] width 15 height 12
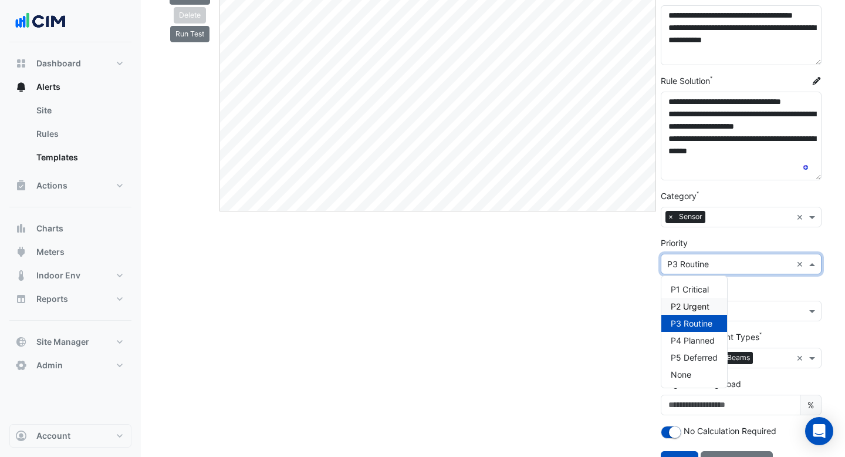
click at [612, 332] on div "Edit" at bounding box center [437, 150] width 441 height 660
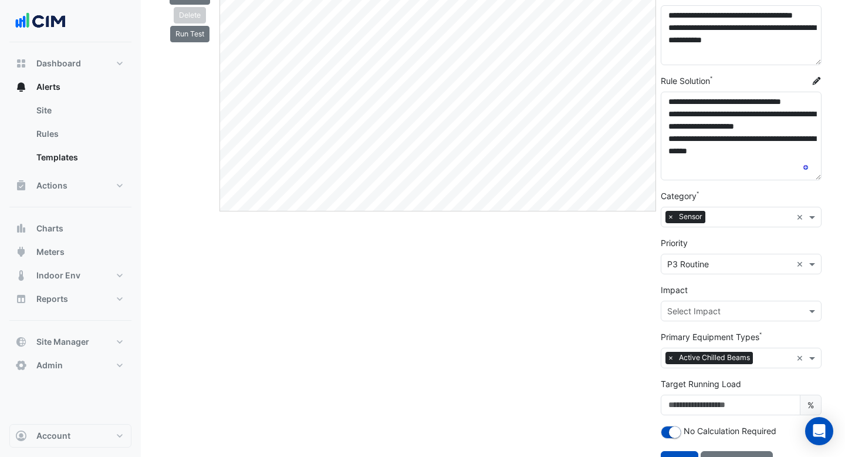
click at [725, 307] on input "text" at bounding box center [729, 311] width 124 height 12
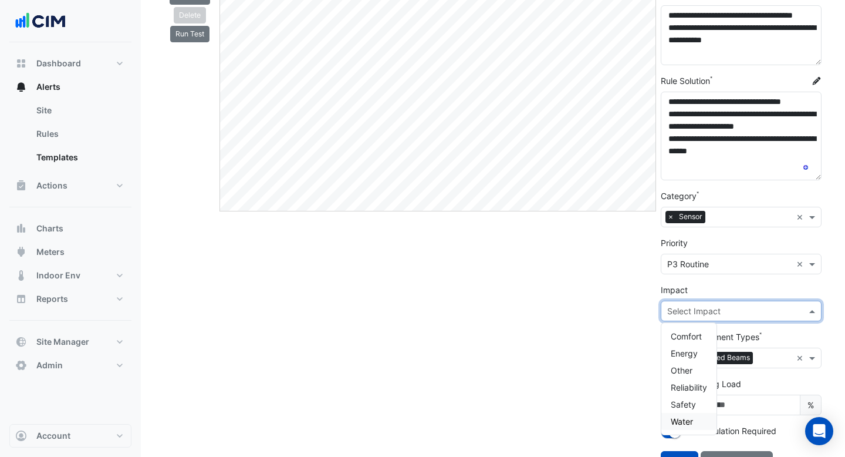
click at [606, 380] on div "Edit" at bounding box center [437, 150] width 441 height 660
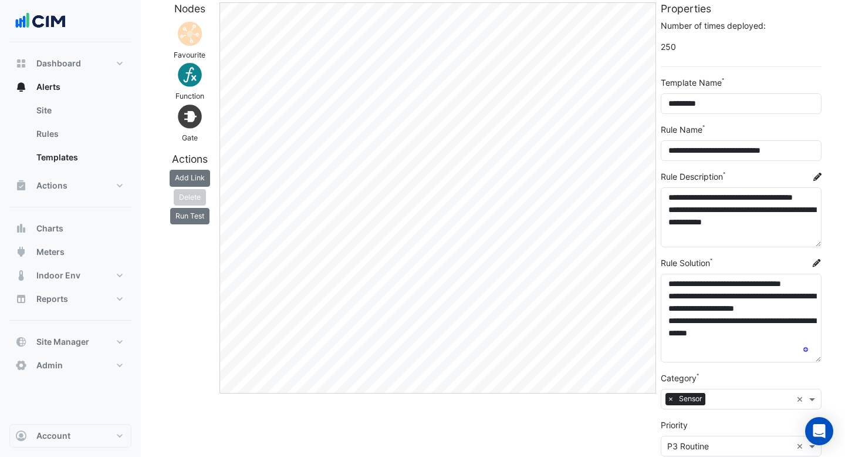
scroll to position [0, 0]
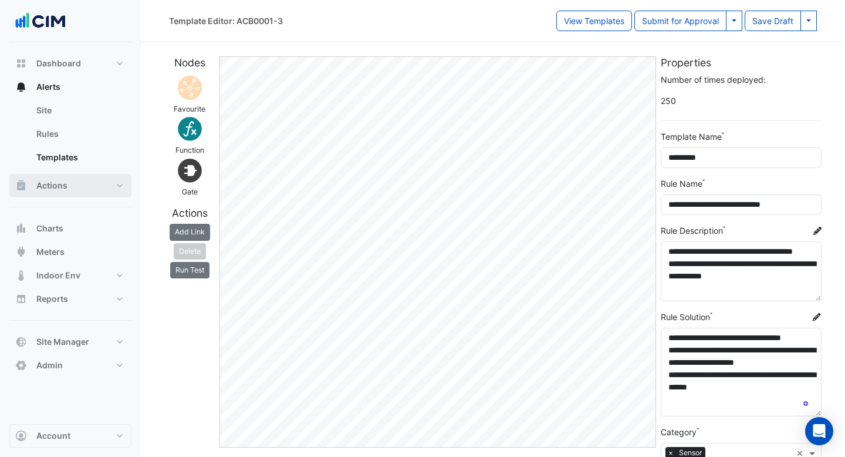
click at [92, 194] on button "Actions" at bounding box center [70, 185] width 122 height 23
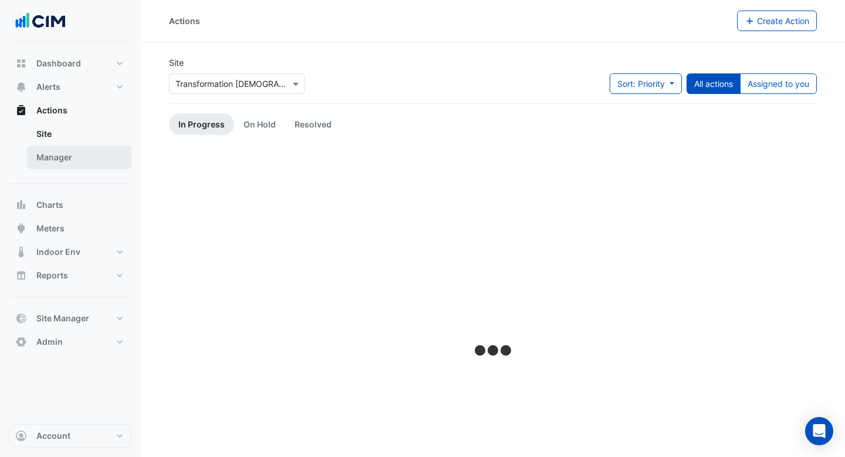
click at [82, 164] on link "Manager" at bounding box center [79, 157] width 104 height 23
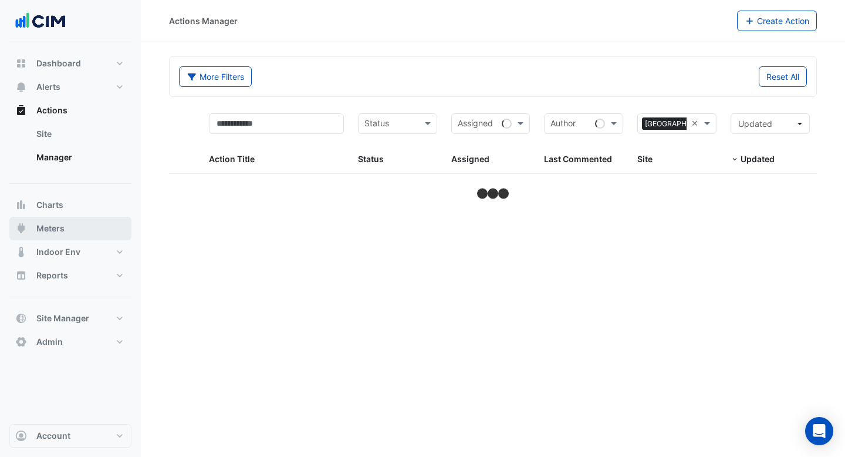
select select "***"
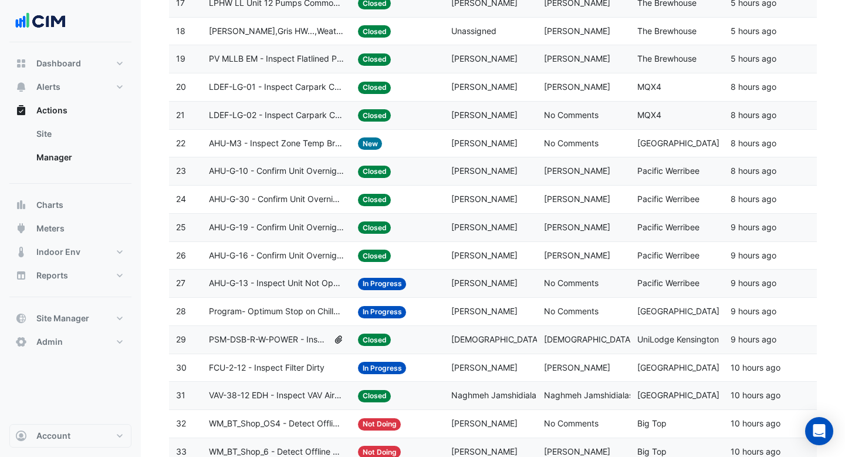
scroll to position [715, 0]
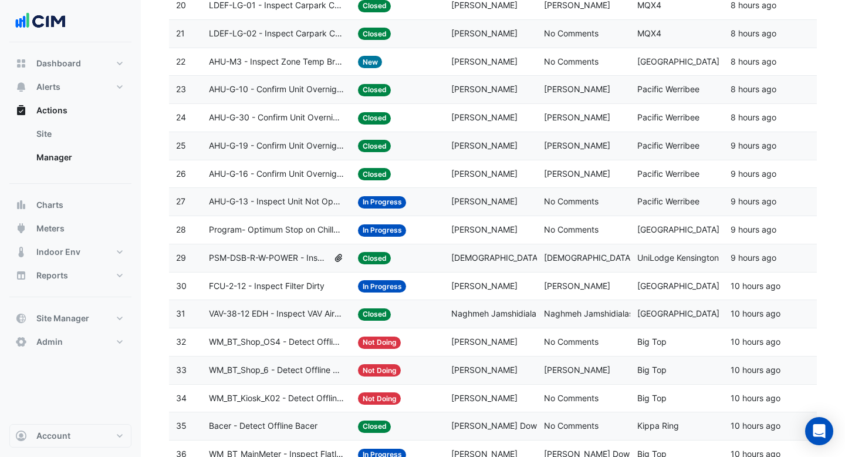
click at [289, 265] on datatable-body-cell "Action Title: PSM-DSB-R-W-POWER - Inspect Flatlined Power Sub-Meter" at bounding box center [276, 258] width 149 height 28
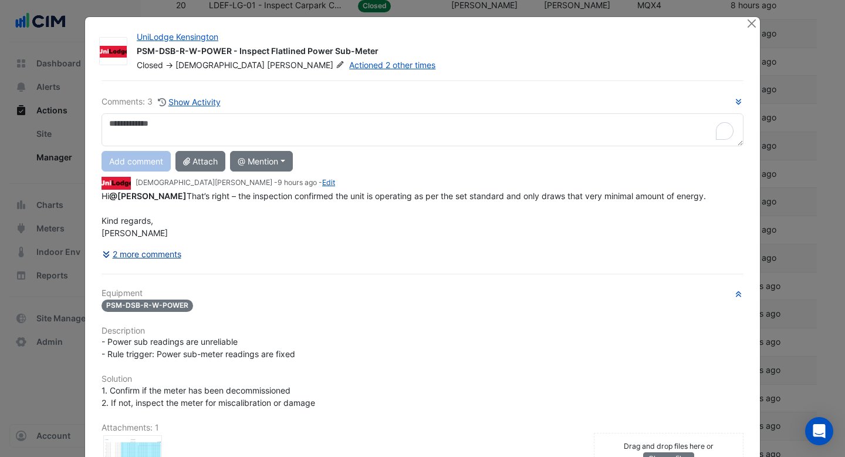
click at [145, 264] on button "2 more comments" at bounding box center [142, 254] width 80 height 21
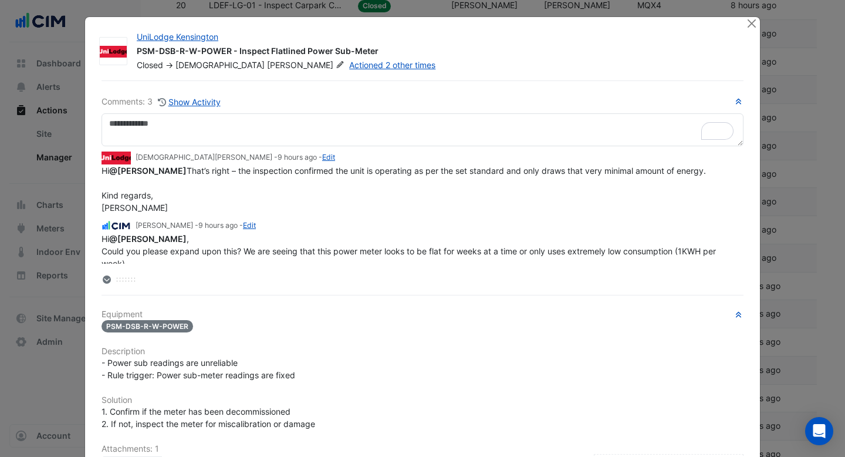
drag, startPoint x: 114, startPoint y: 274, endPoint x: 114, endPoint y: 342, distance: 67.5
click at [114, 342] on div "Comments: 3 Show Activity [PERSON_NAME] - 9 hours ago - Edit Hi @[PERSON_NAME] …" at bounding box center [422, 363] width 656 height 566
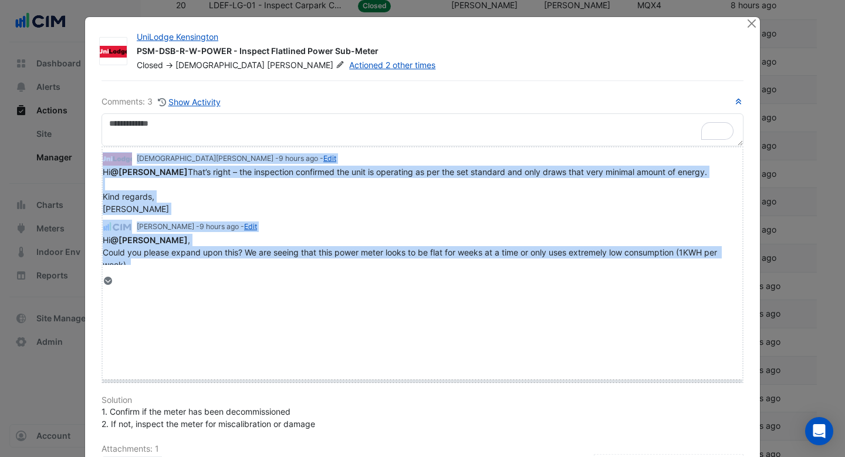
drag, startPoint x: 121, startPoint y: 279, endPoint x: 121, endPoint y: 374, distance: 95.6
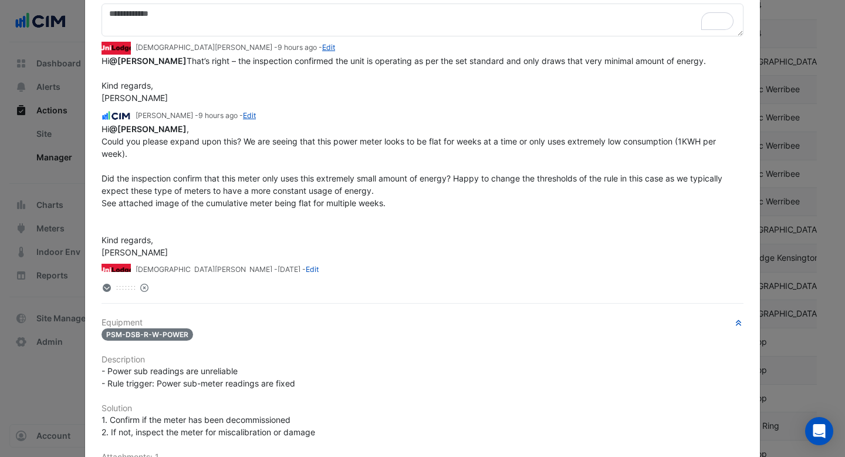
scroll to position [109, 0]
drag, startPoint x: 149, startPoint y: 90, endPoint x: 226, endPoint y: 83, distance: 77.2
click at [226, 83] on span "Hi @[PERSON_NAME] That’s right – the inspection confirmed the unit is operating…" at bounding box center [404, 79] width 604 height 47
drag, startPoint x: 286, startPoint y: 83, endPoint x: 307, endPoint y: 83, distance: 21.1
click at [307, 83] on span "Hi @[PERSON_NAME] That’s right – the inspection confirmed the unit is operating…" at bounding box center [404, 79] width 604 height 47
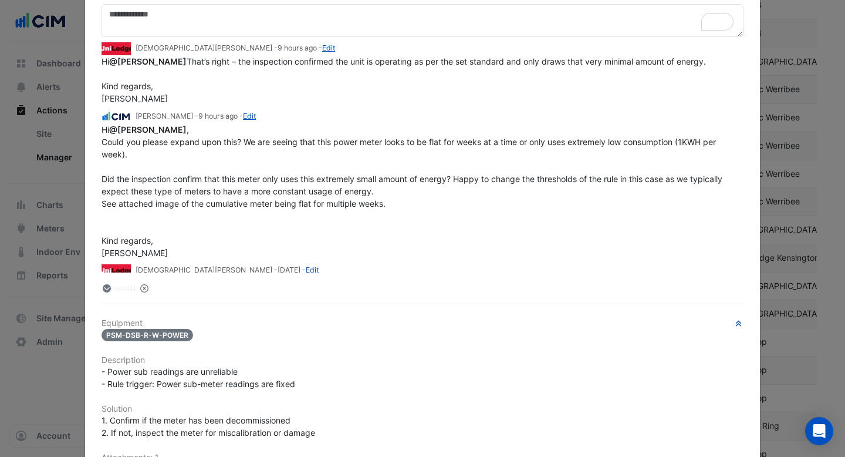
click at [392, 81] on span "Hi @[PERSON_NAME] That’s right – the inspection confirmed the unit is operating…" at bounding box center [404, 79] width 604 height 47
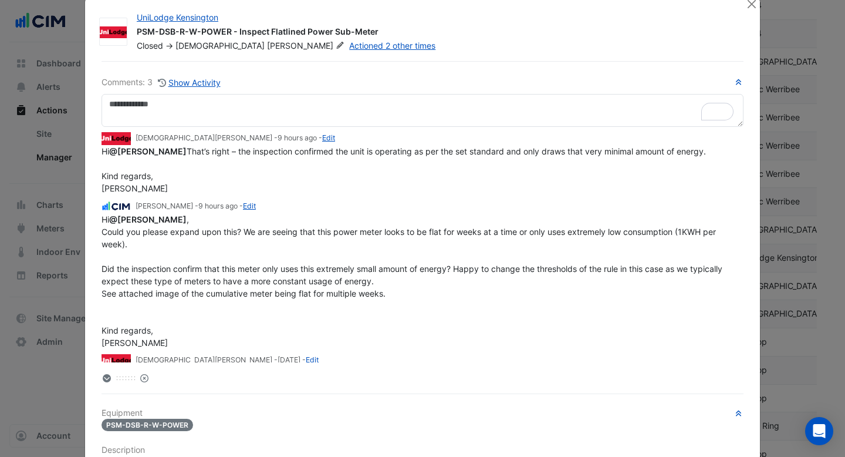
scroll to position [0, 0]
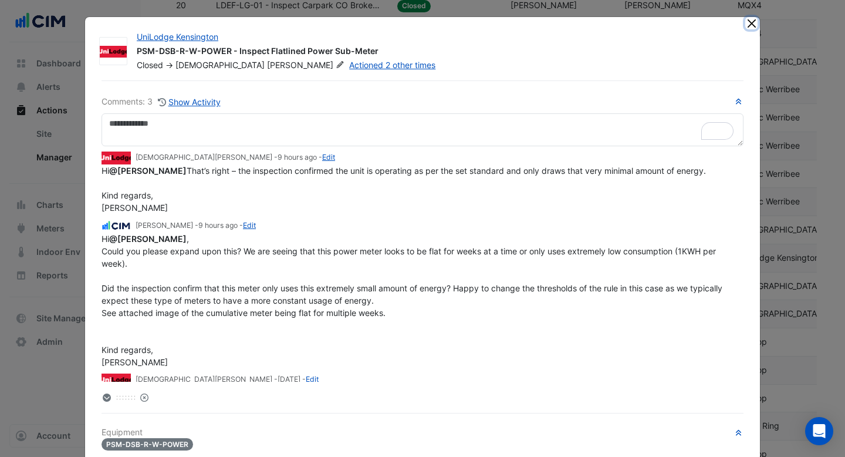
click at [750, 24] on button "Close" at bounding box center [751, 23] width 12 height 12
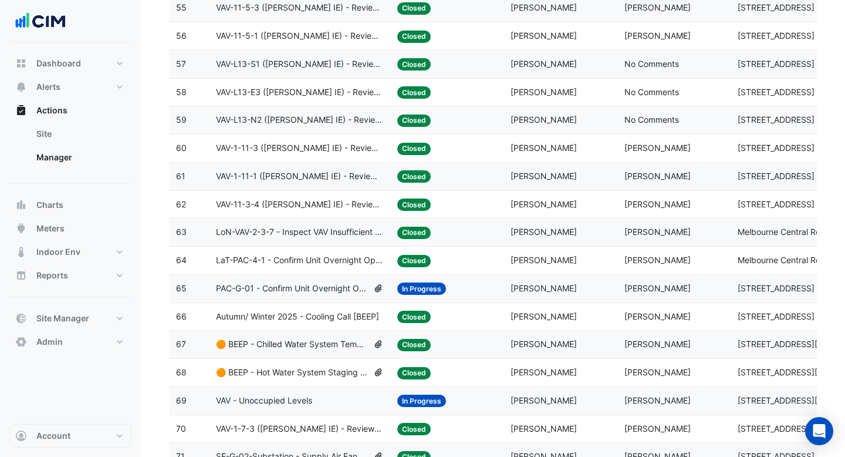
scroll to position [1727, 0]
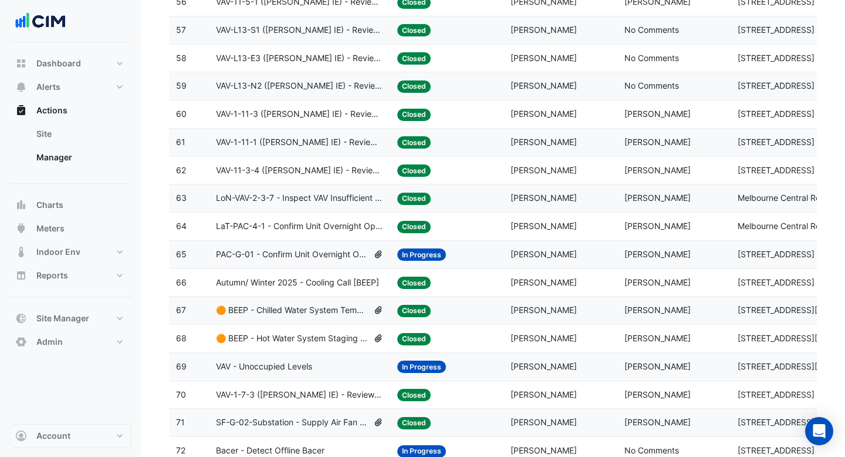
click at [318, 253] on span "PAC-G-01 - Confirm Unit Overnight Operation (Energy Waste)" at bounding box center [292, 254] width 153 height 13
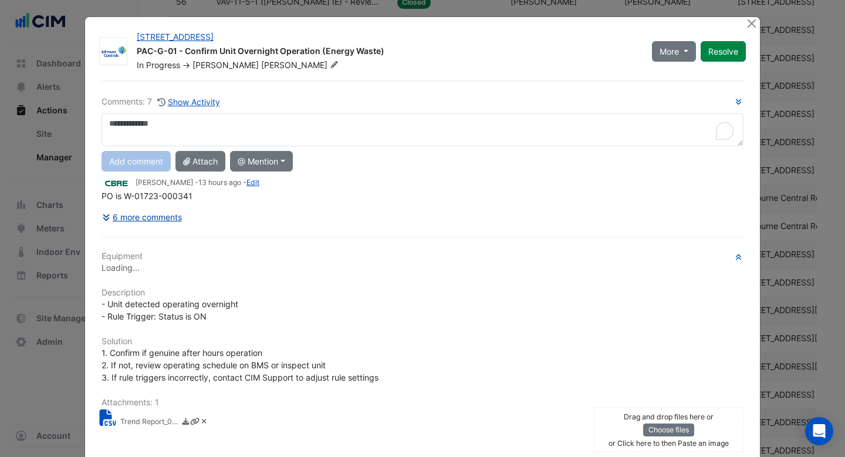
click at [136, 217] on button "6 more comments" at bounding box center [142, 217] width 81 height 21
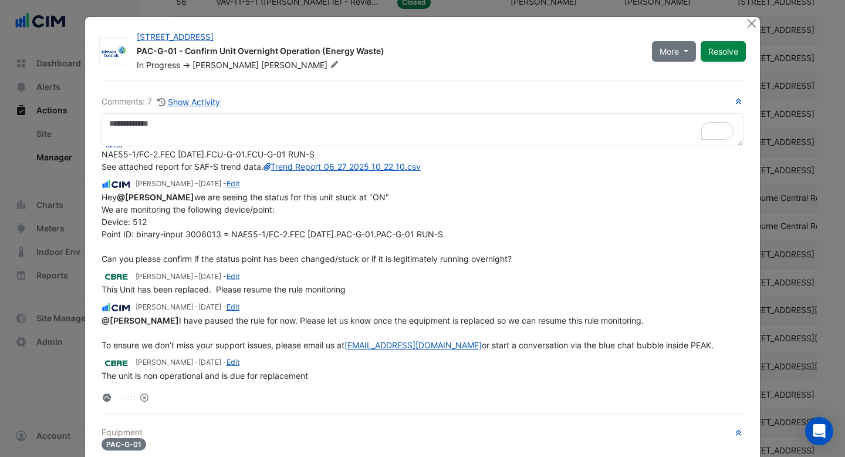
scroll to position [22, 0]
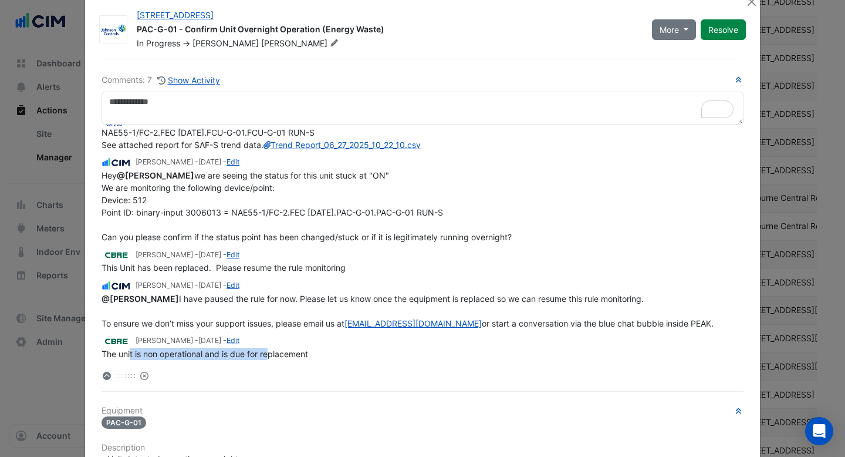
drag, startPoint x: 130, startPoint y: 353, endPoint x: 272, endPoint y: 354, distance: 141.4
click at [272, 355] on span "The unit is non operational and is due for replacement" at bounding box center [205, 354] width 207 height 10
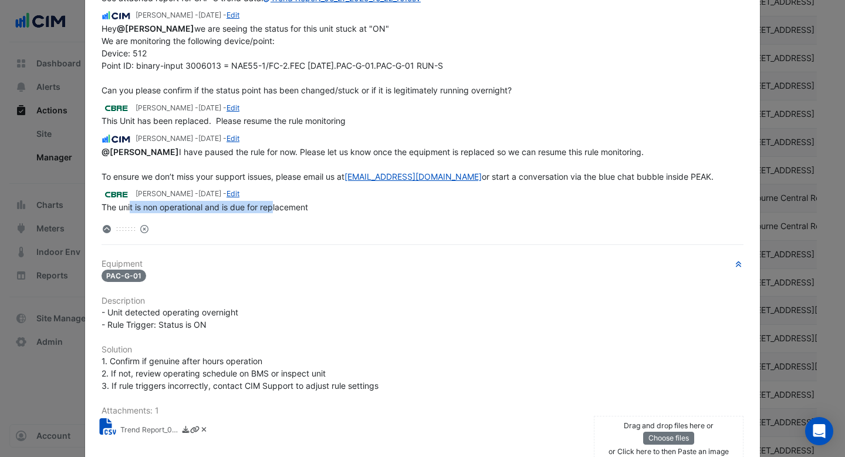
scroll to position [167, 0]
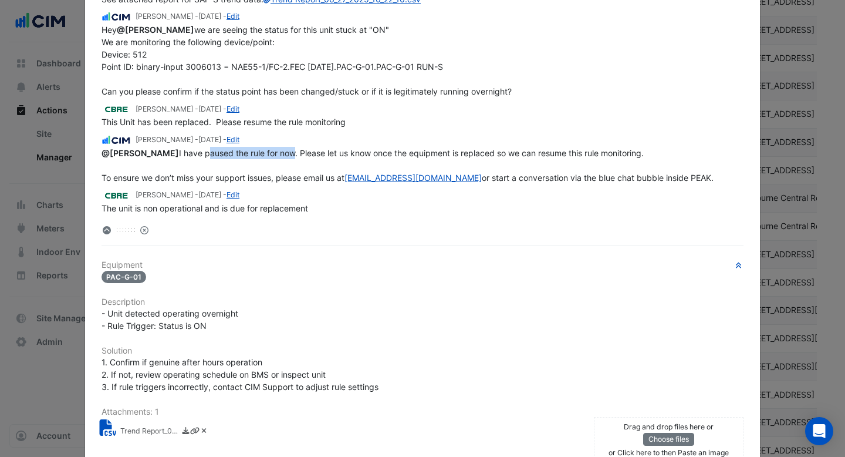
drag, startPoint x: 188, startPoint y: 155, endPoint x: 275, endPoint y: 151, distance: 86.9
click at [275, 152] on span "@[PERSON_NAME] I have paused the rule for now. Please let us know once the equi…" at bounding box center [408, 165] width 612 height 35
drag, startPoint x: 146, startPoint y: 148, endPoint x: 265, endPoint y: 148, distance: 119.1
click at [265, 127] on span "This Unit has been replaced. Please resume the rule monitoring" at bounding box center [224, 122] width 244 height 10
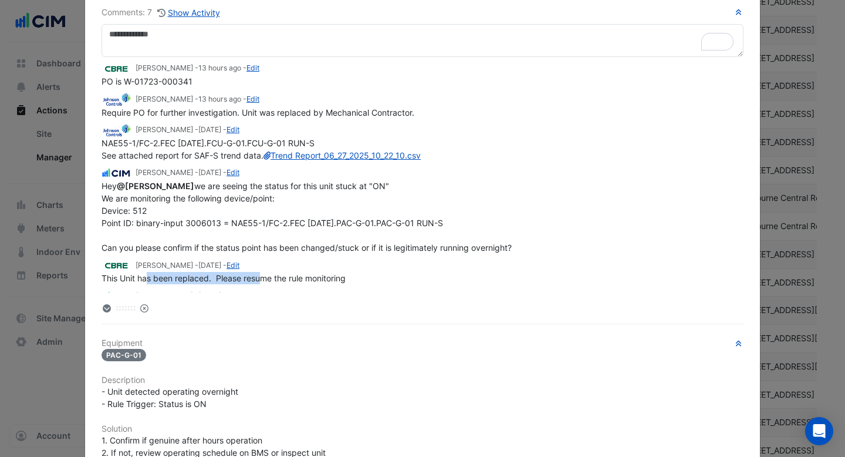
scroll to position [84, 0]
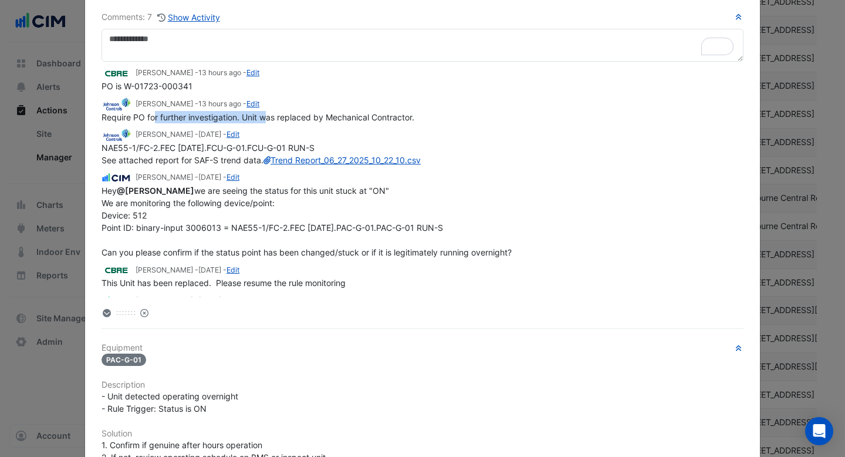
drag, startPoint x: 153, startPoint y: 116, endPoint x: 268, endPoint y: 111, distance: 114.5
click at [268, 112] on span "Require PO for further investigation. Unit was replaced by Mechanical Contracto…" at bounding box center [258, 117] width 313 height 10
drag, startPoint x: 350, startPoint y: 112, endPoint x: 395, endPoint y: 112, distance: 45.2
click at [395, 112] on span "Require PO for further investigation. Unit was replaced by Mechanical Contracto…" at bounding box center [258, 117] width 313 height 10
drag, startPoint x: 194, startPoint y: 85, endPoint x: 120, endPoint y: 87, distance: 74.0
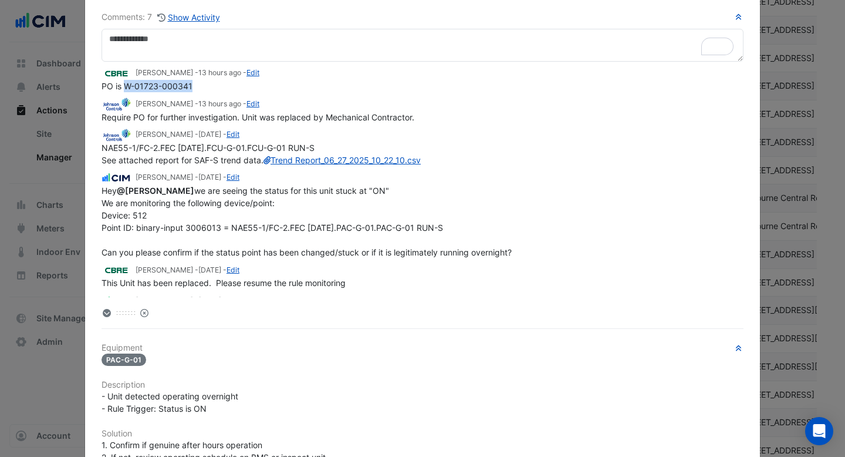
click at [121, 86] on div "PO is W-01723-000341" at bounding box center [423, 86] width 642 height 12
click at [151, 91] on div "PO is W-01723-000341" at bounding box center [423, 86] width 642 height 12
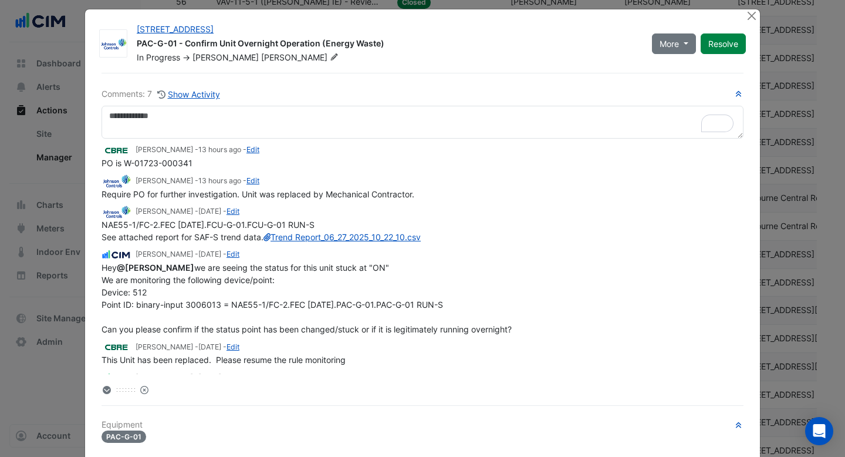
scroll to position [54, 0]
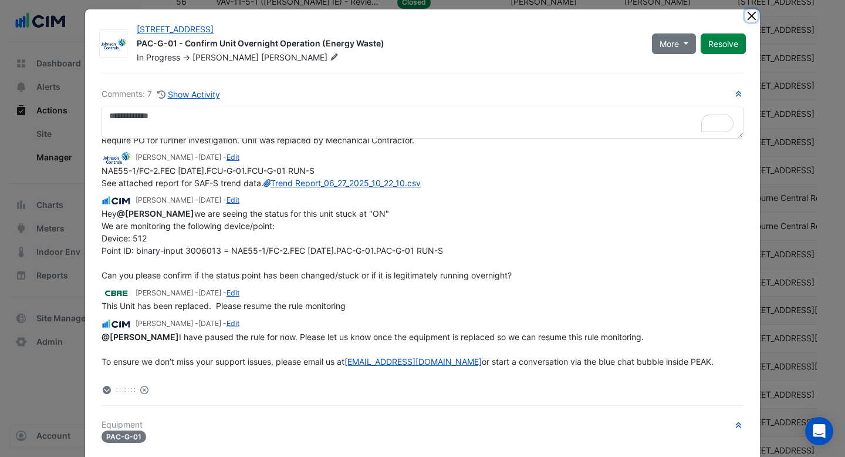
click at [752, 16] on button "Close" at bounding box center [751, 15] width 12 height 12
